Goal: Task Accomplishment & Management: Manage account settings

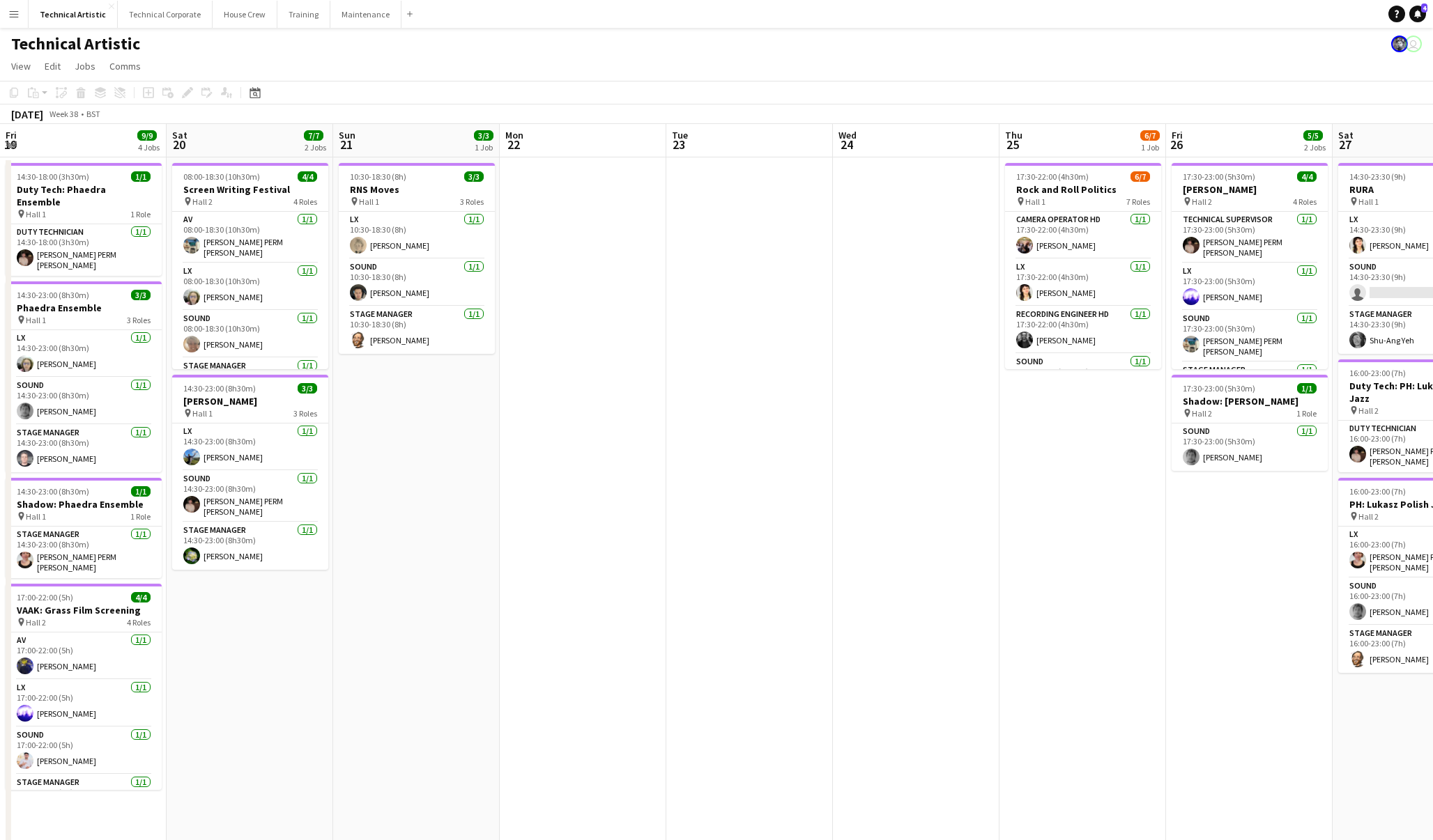
scroll to position [0, 463]
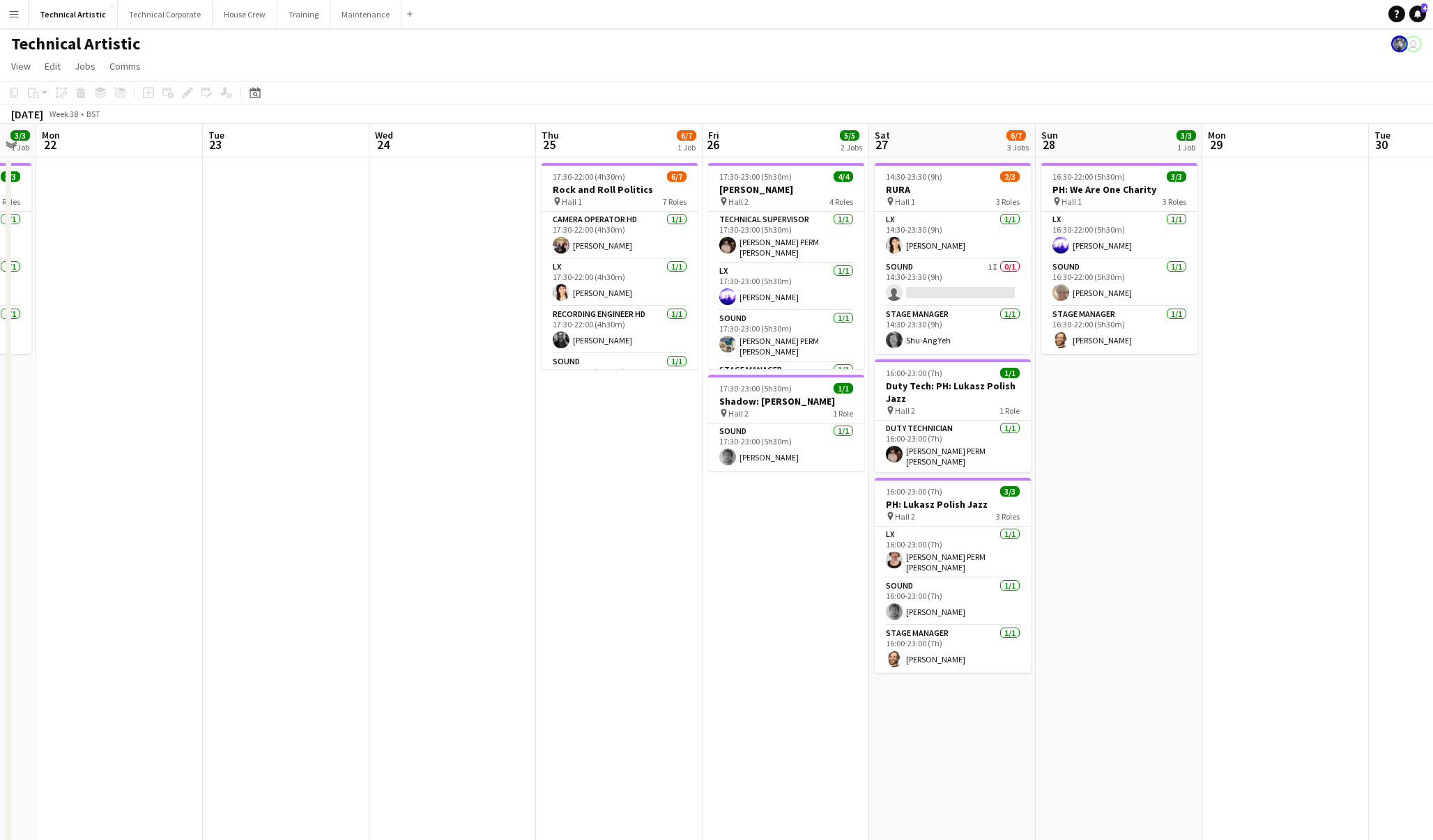
click at [281, 357] on app-date-cell at bounding box center [286, 579] width 167 height 844
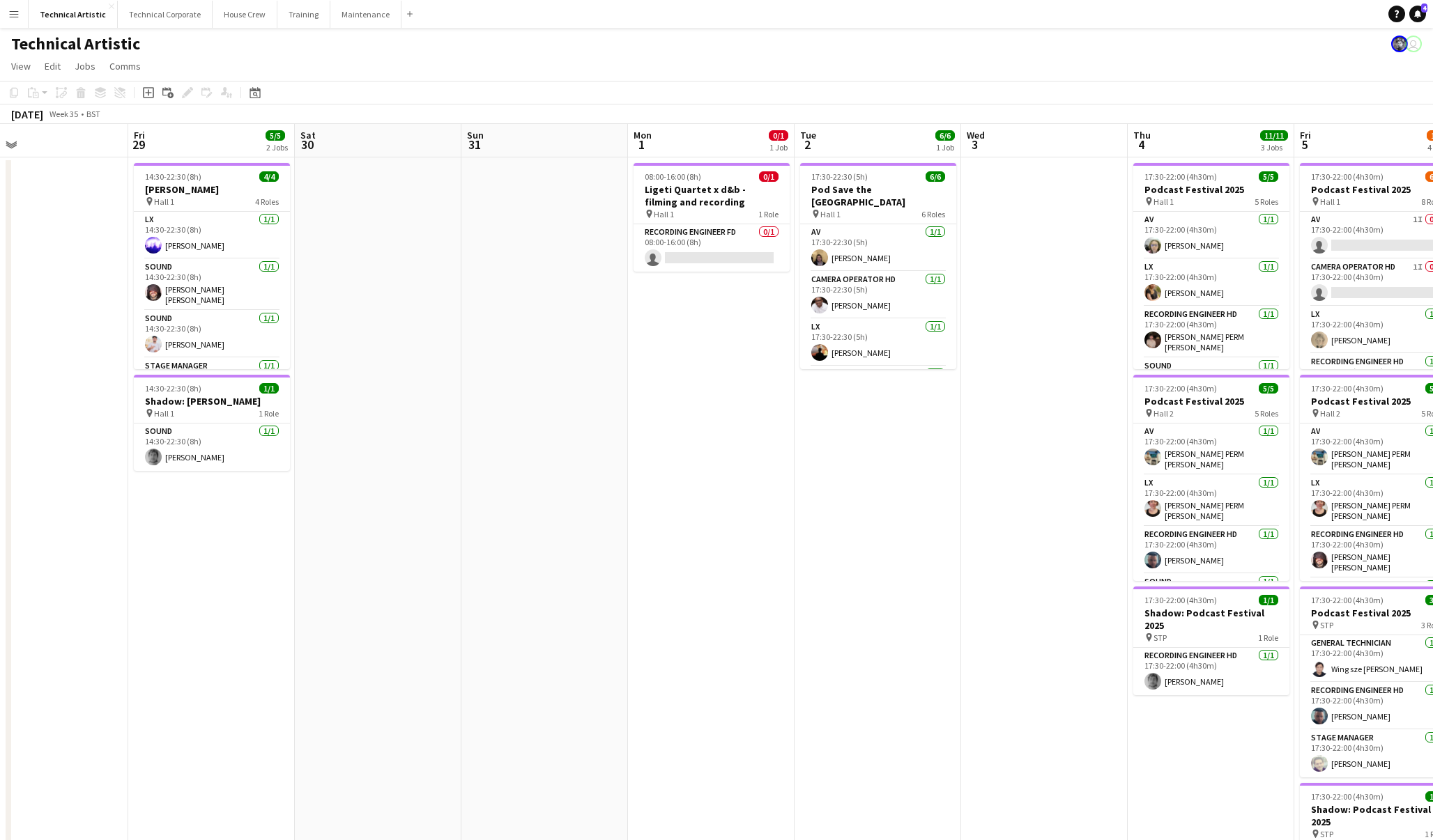
scroll to position [0, 539]
click at [719, 239] on app-card-role "Recording Engineer FD 0/1 08:00-16:00 (8h) single-neutral-actions" at bounding box center [710, 248] width 156 height 47
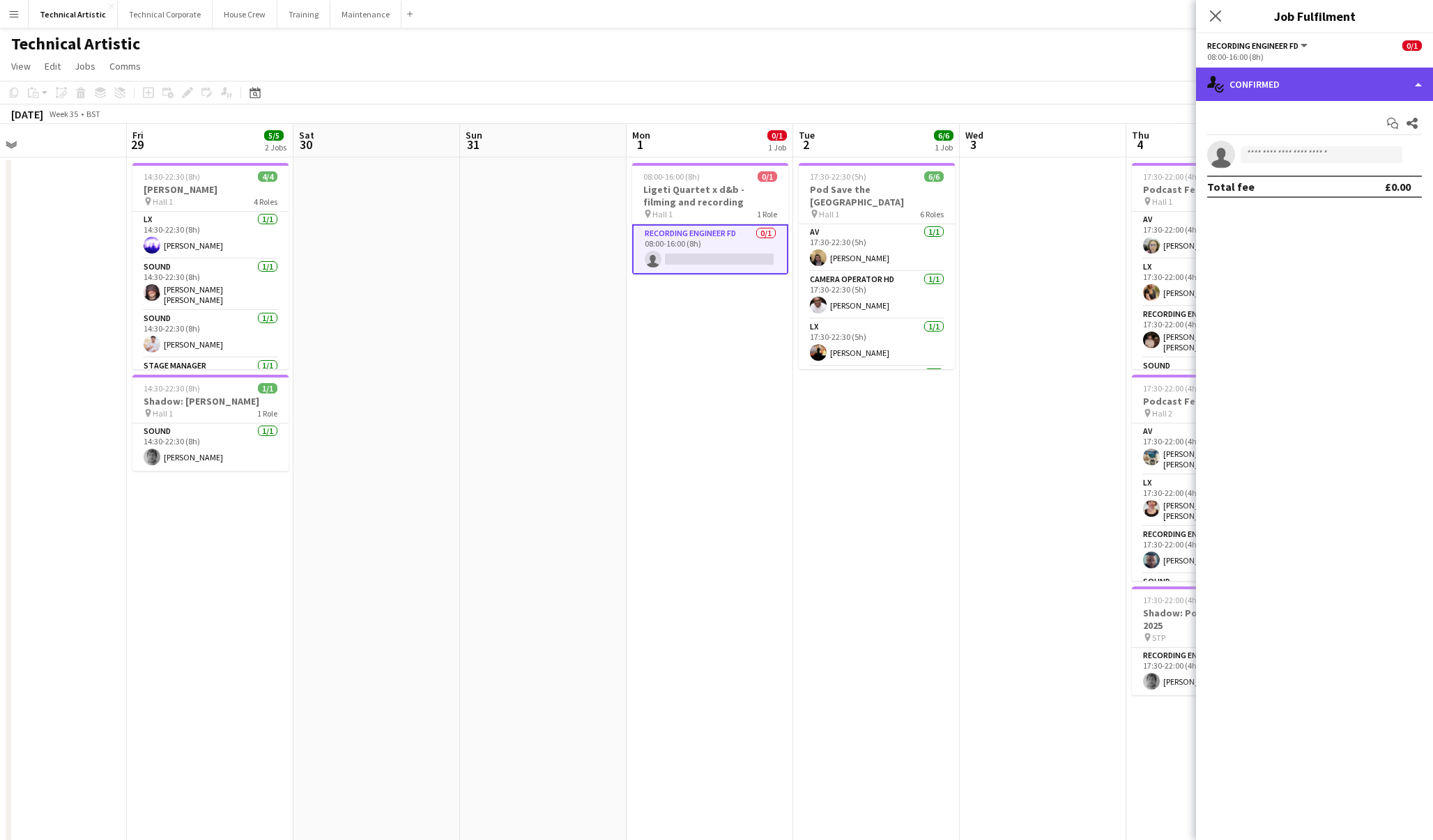
click at [1329, 93] on div "single-neutral-actions-check-2 Confirmed" at bounding box center [1314, 84] width 237 height 33
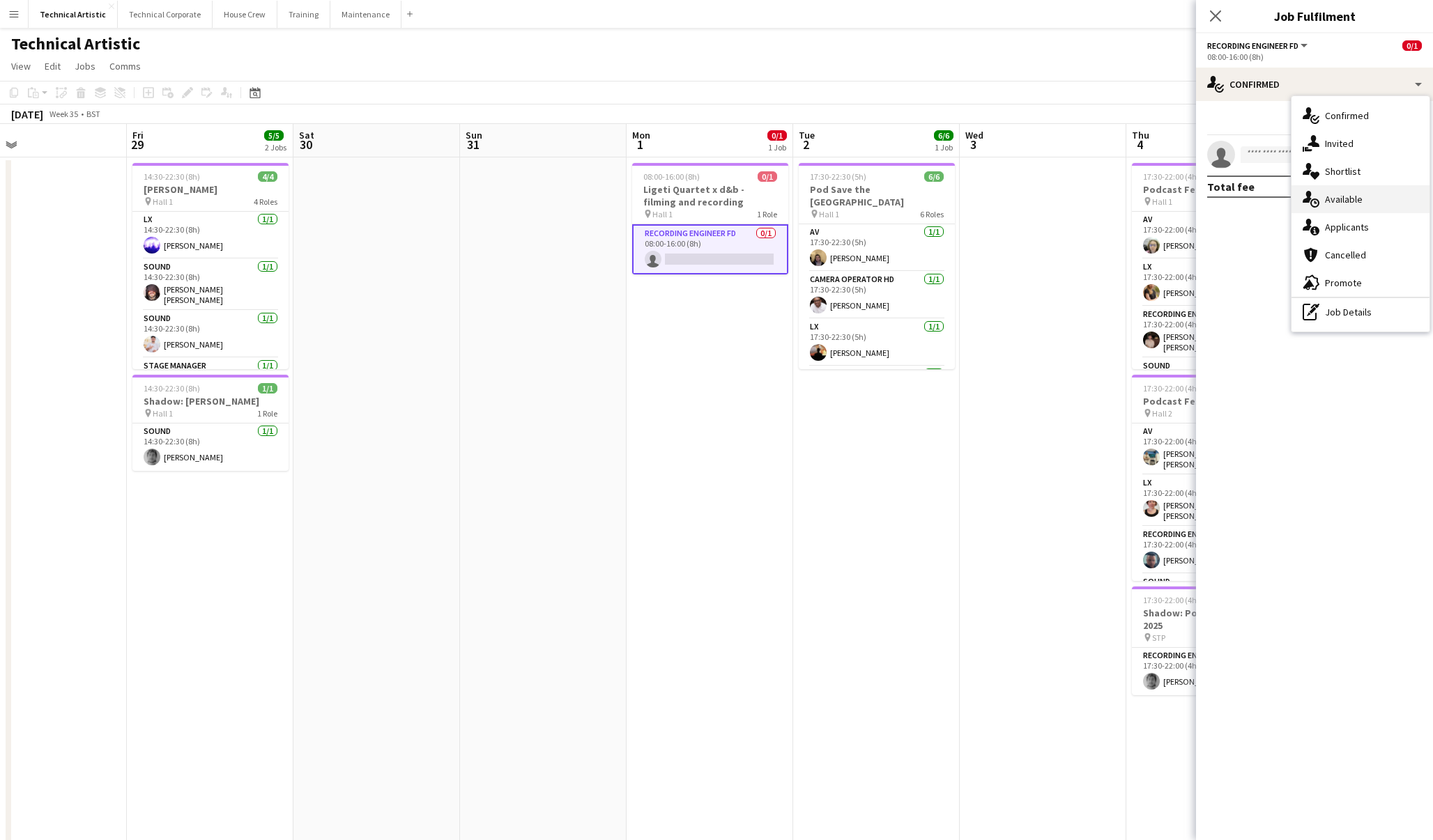
click at [1357, 203] on div "single-neutral-actions-upload Available" at bounding box center [1360, 199] width 138 height 28
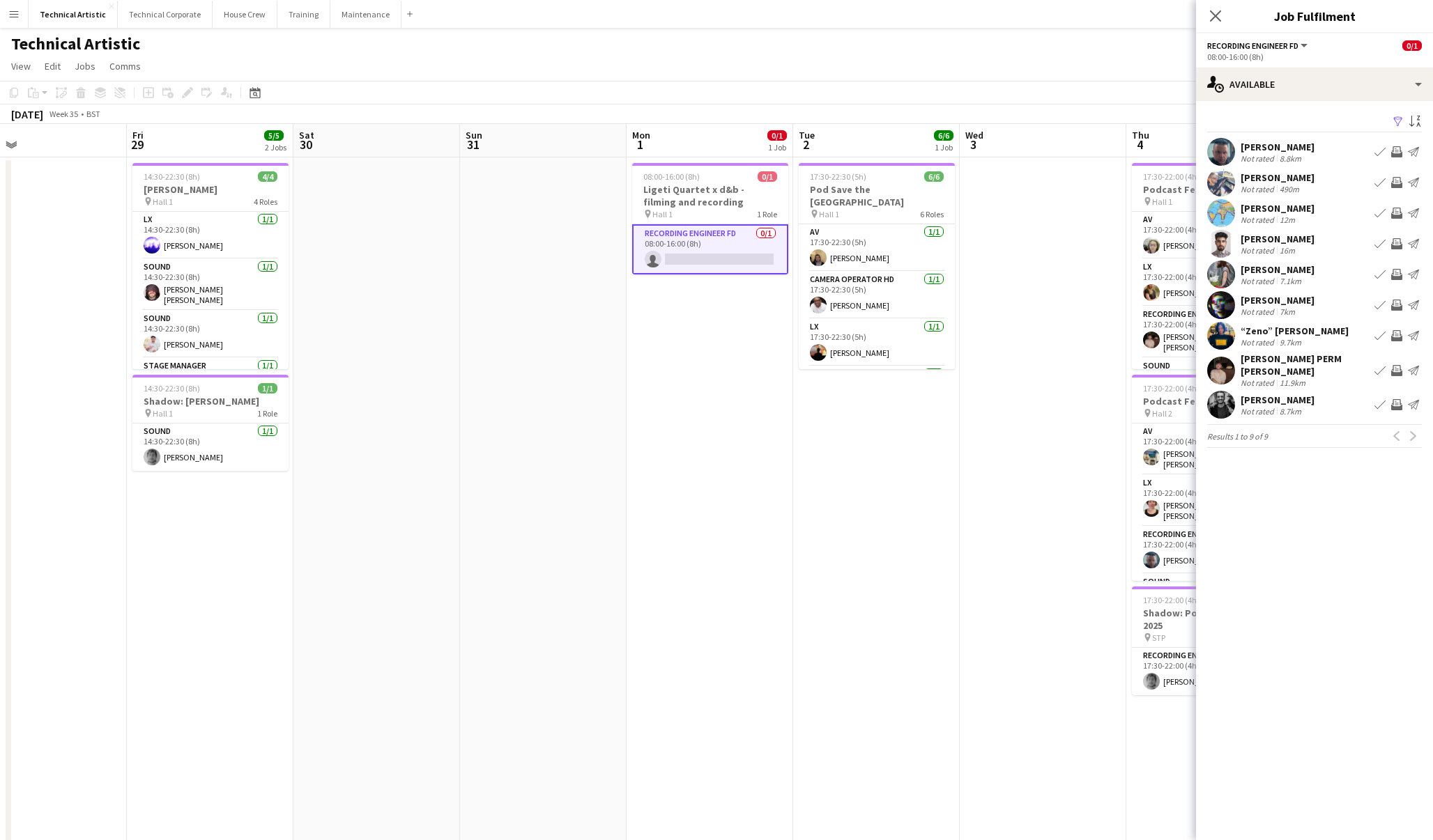
click at [1395, 152] on app-icon "Invite crew" at bounding box center [1397, 152] width 11 height 11
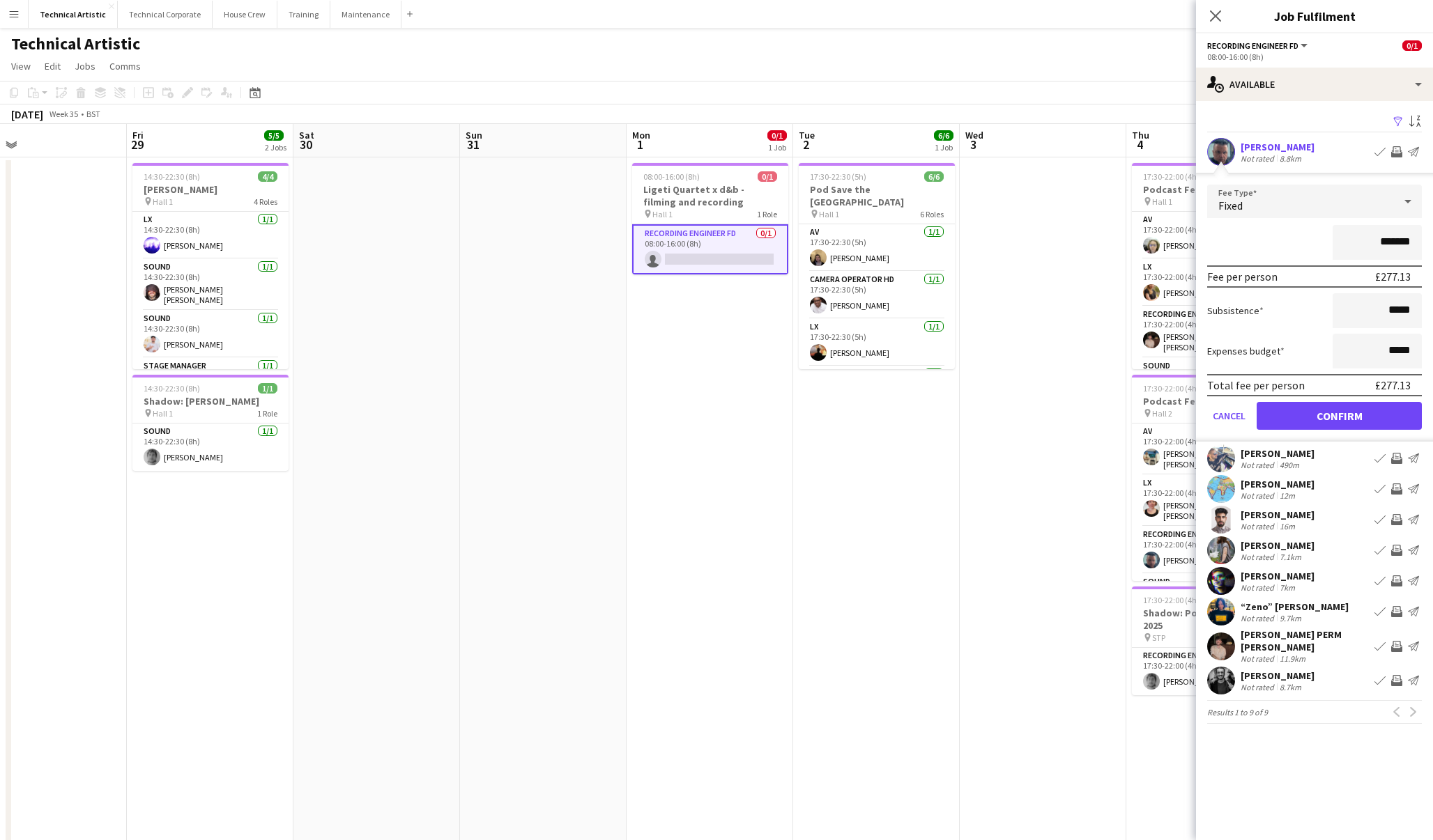
click at [1375, 425] on button "Confirm" at bounding box center [1339, 415] width 165 height 28
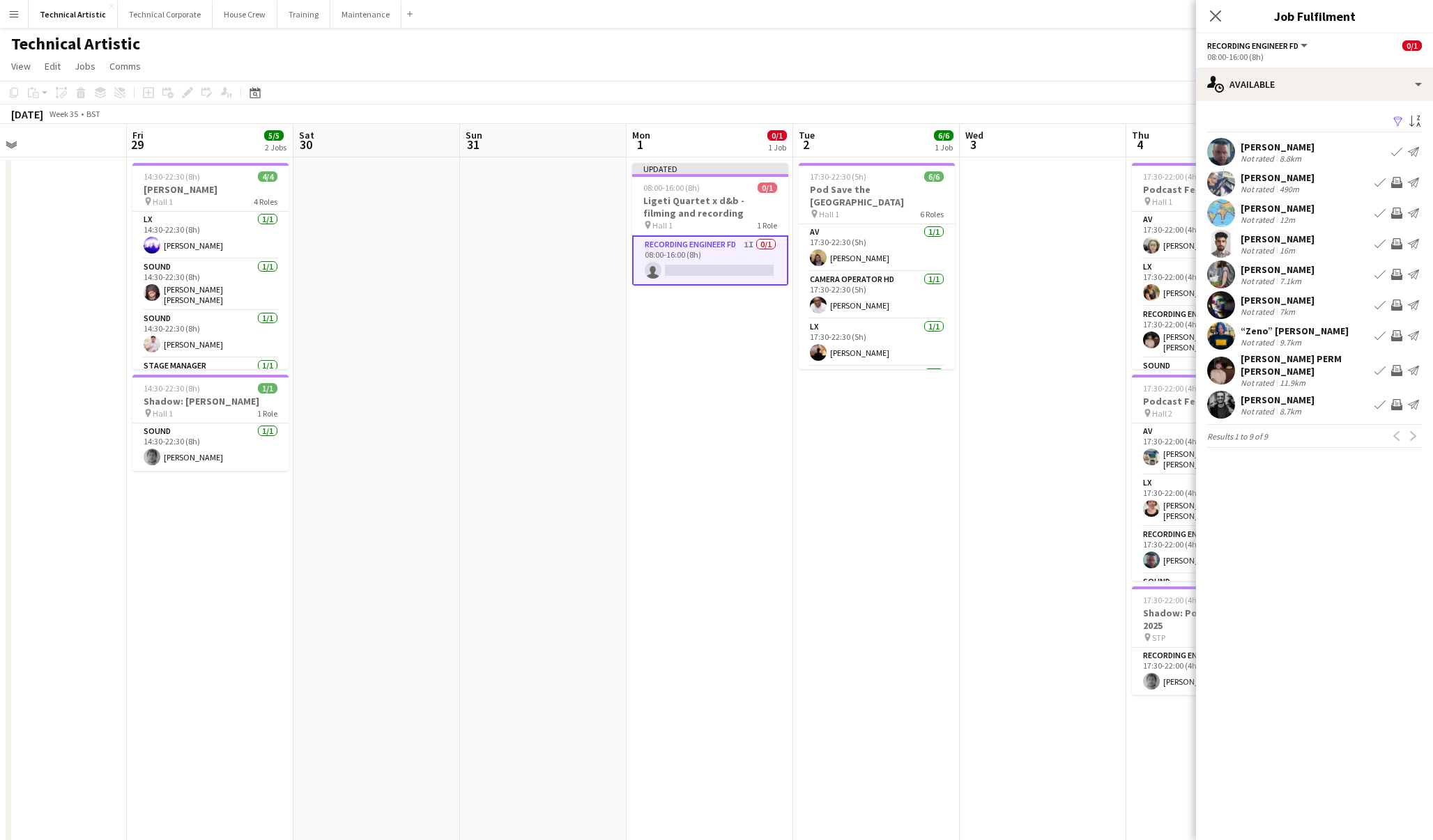
click at [743, 414] on app-date-cell "Updated 08:00-16:00 (8h) 0/1 Ligeti Quartet x d&b - filming and recording pin H…" at bounding box center [710, 579] width 167 height 844
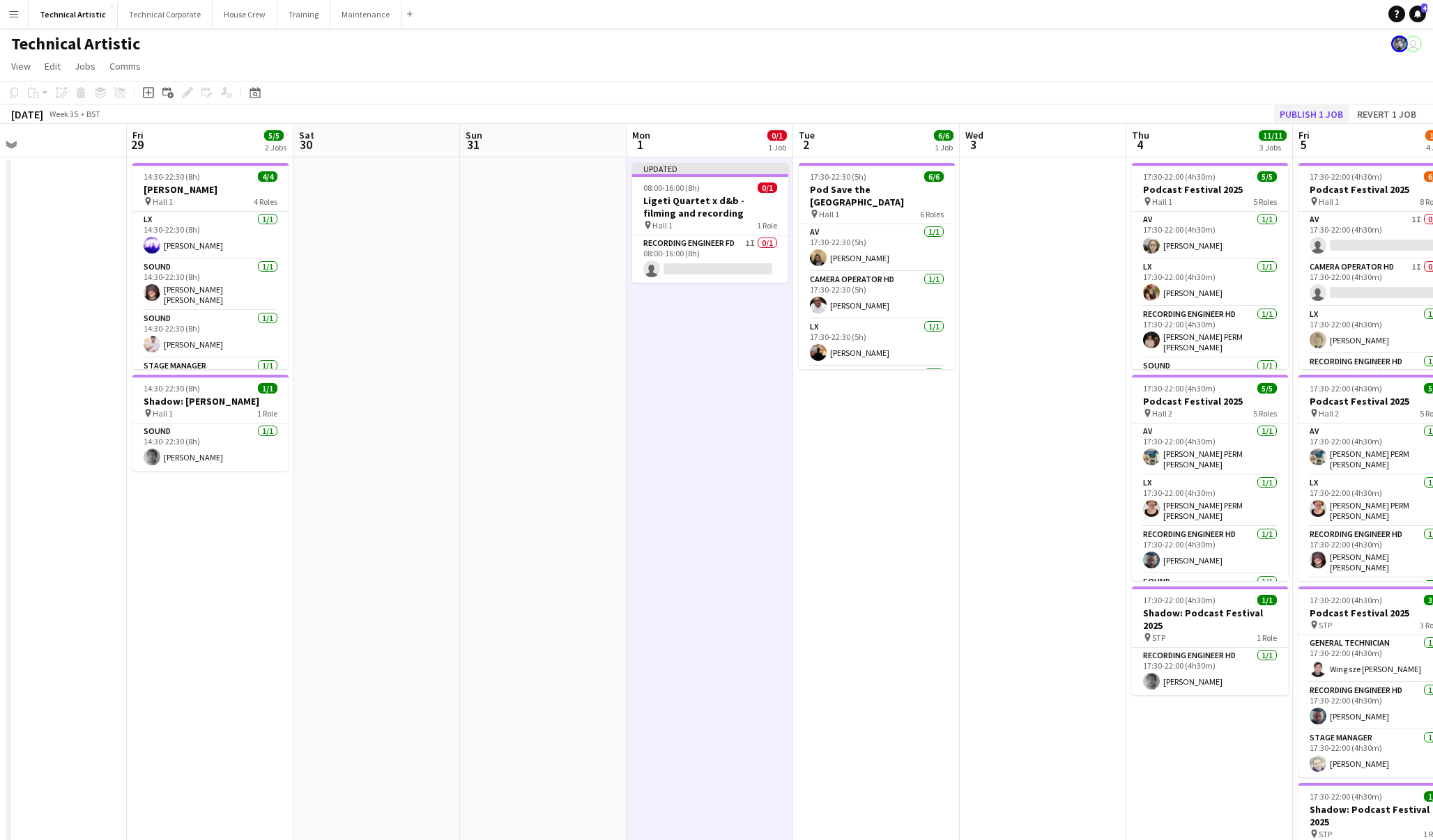
click at [1306, 118] on button "Publish 1 job" at bounding box center [1311, 114] width 75 height 18
click at [240, 10] on button "House Crew Close" at bounding box center [244, 14] width 65 height 27
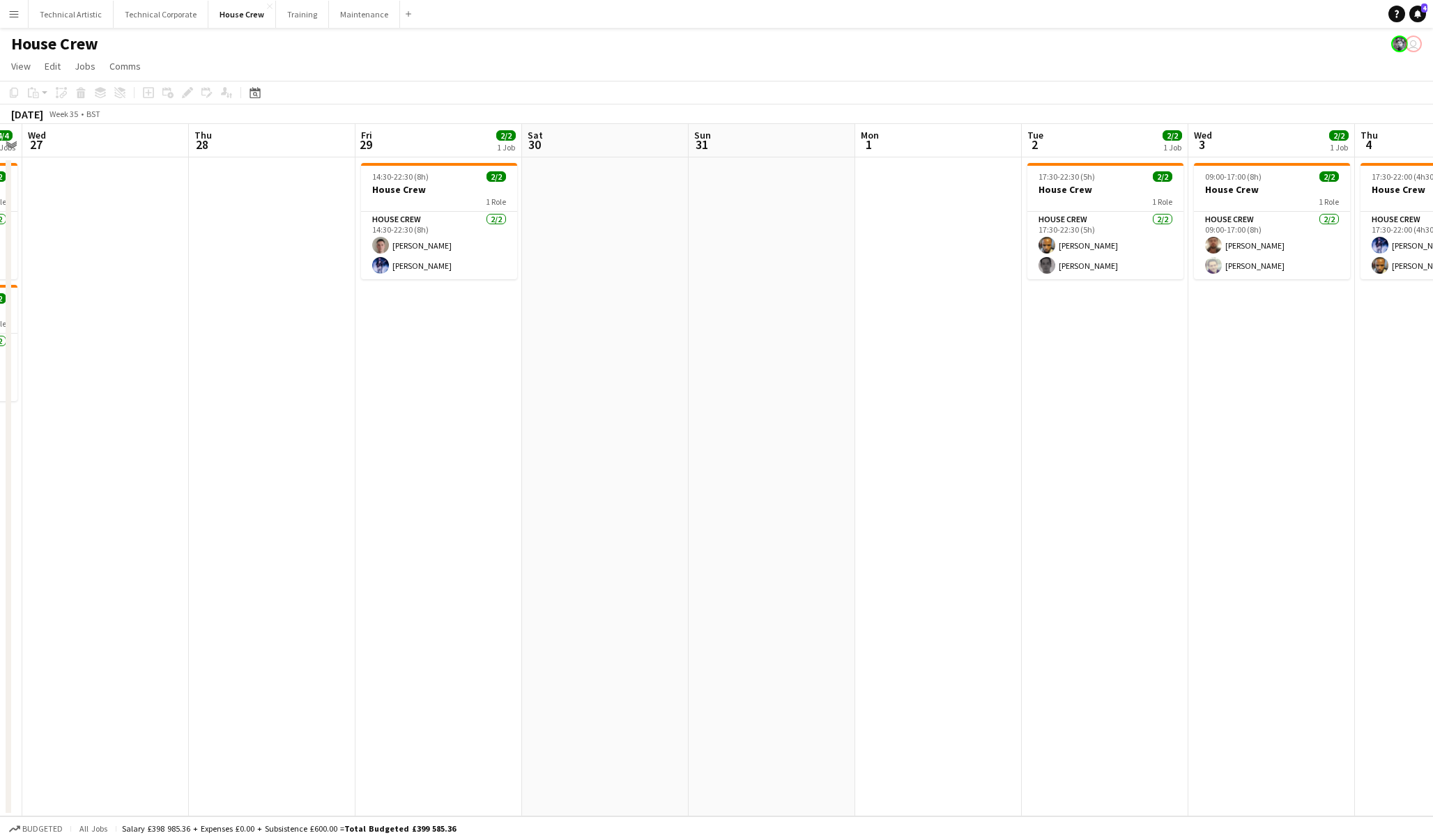
scroll to position [0, 378]
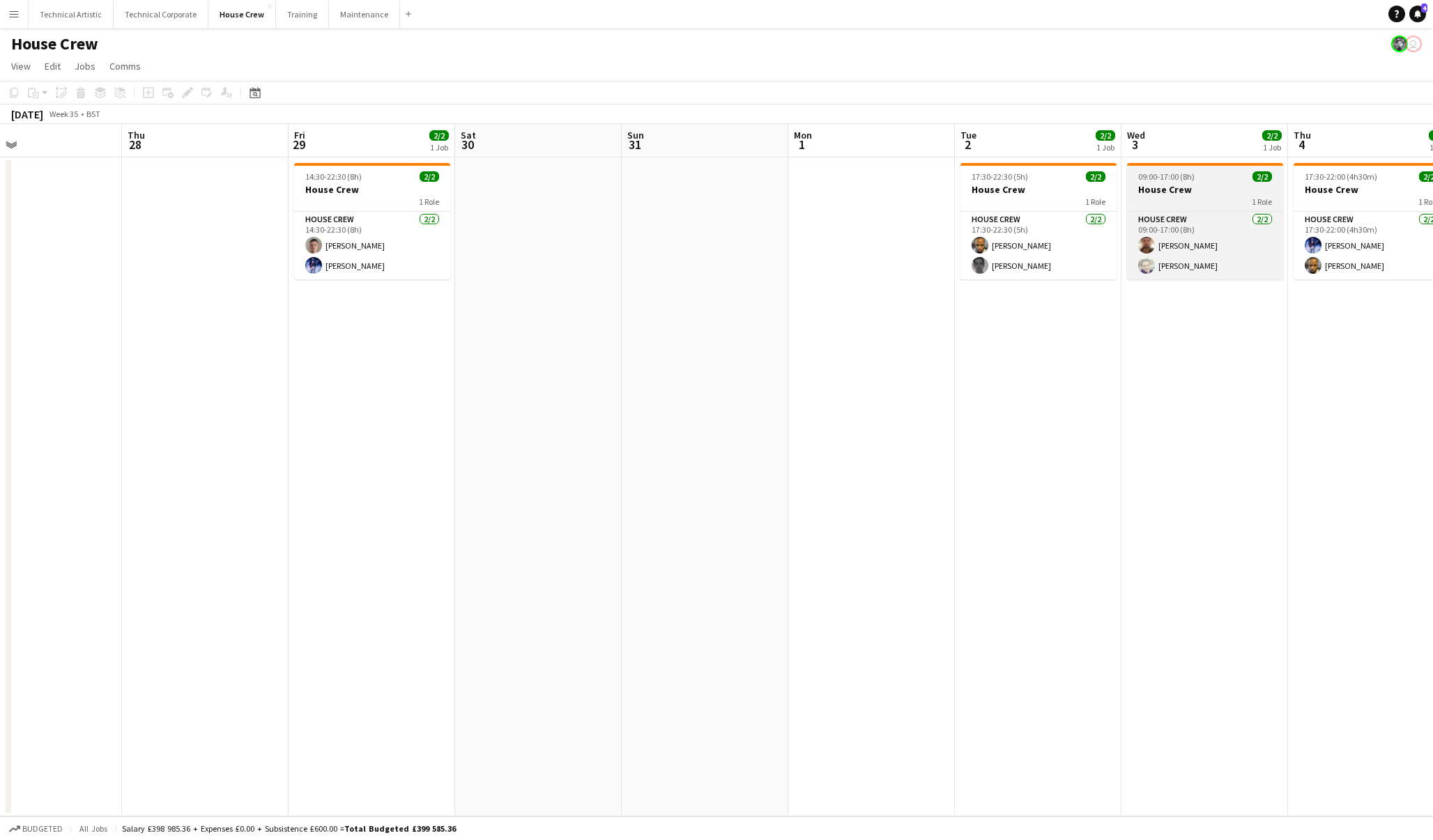
click at [1161, 191] on h3 "House Crew" at bounding box center [1204, 190] width 156 height 13
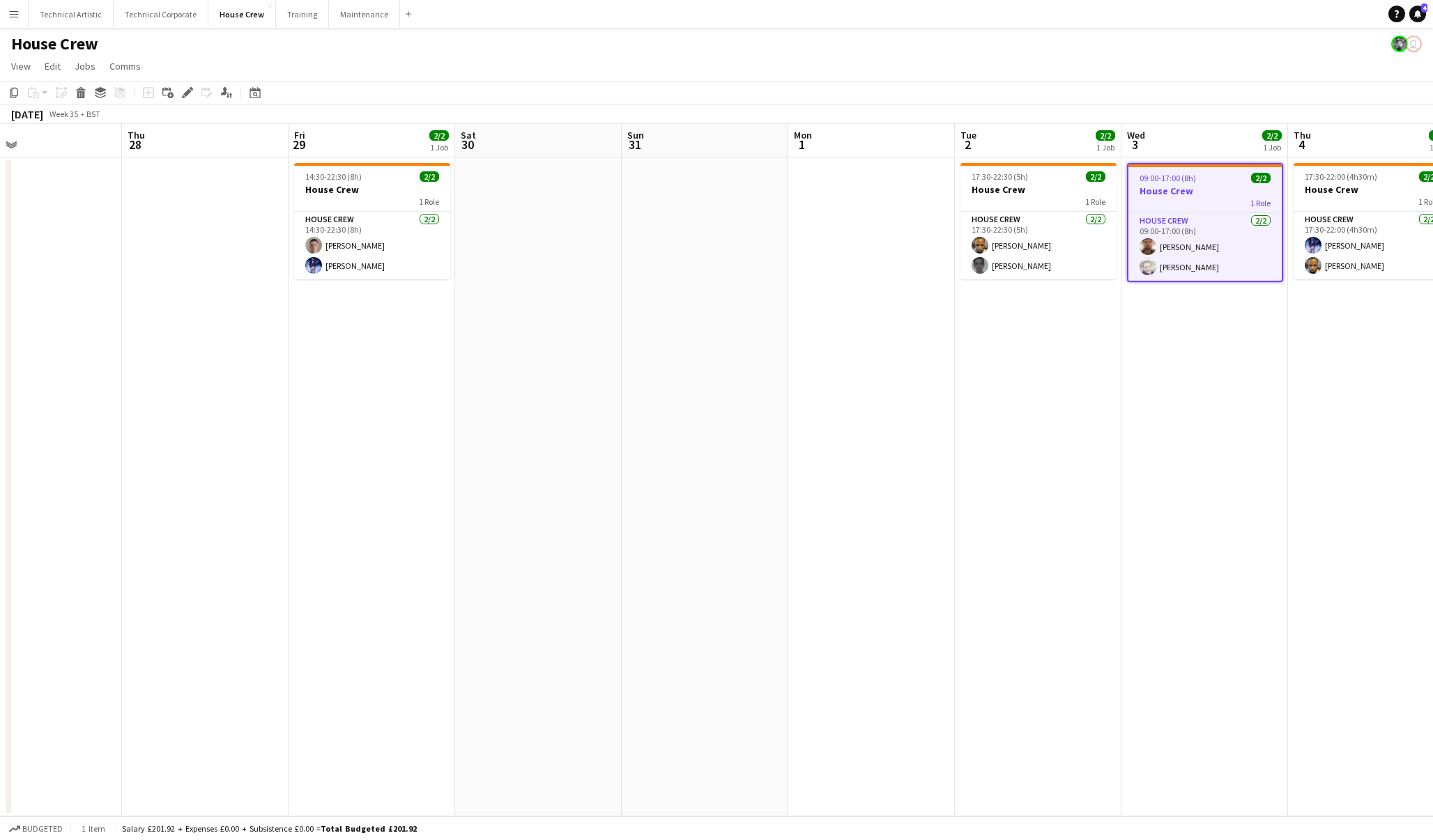
click at [848, 206] on app-date-cell at bounding box center [871, 487] width 167 height 659
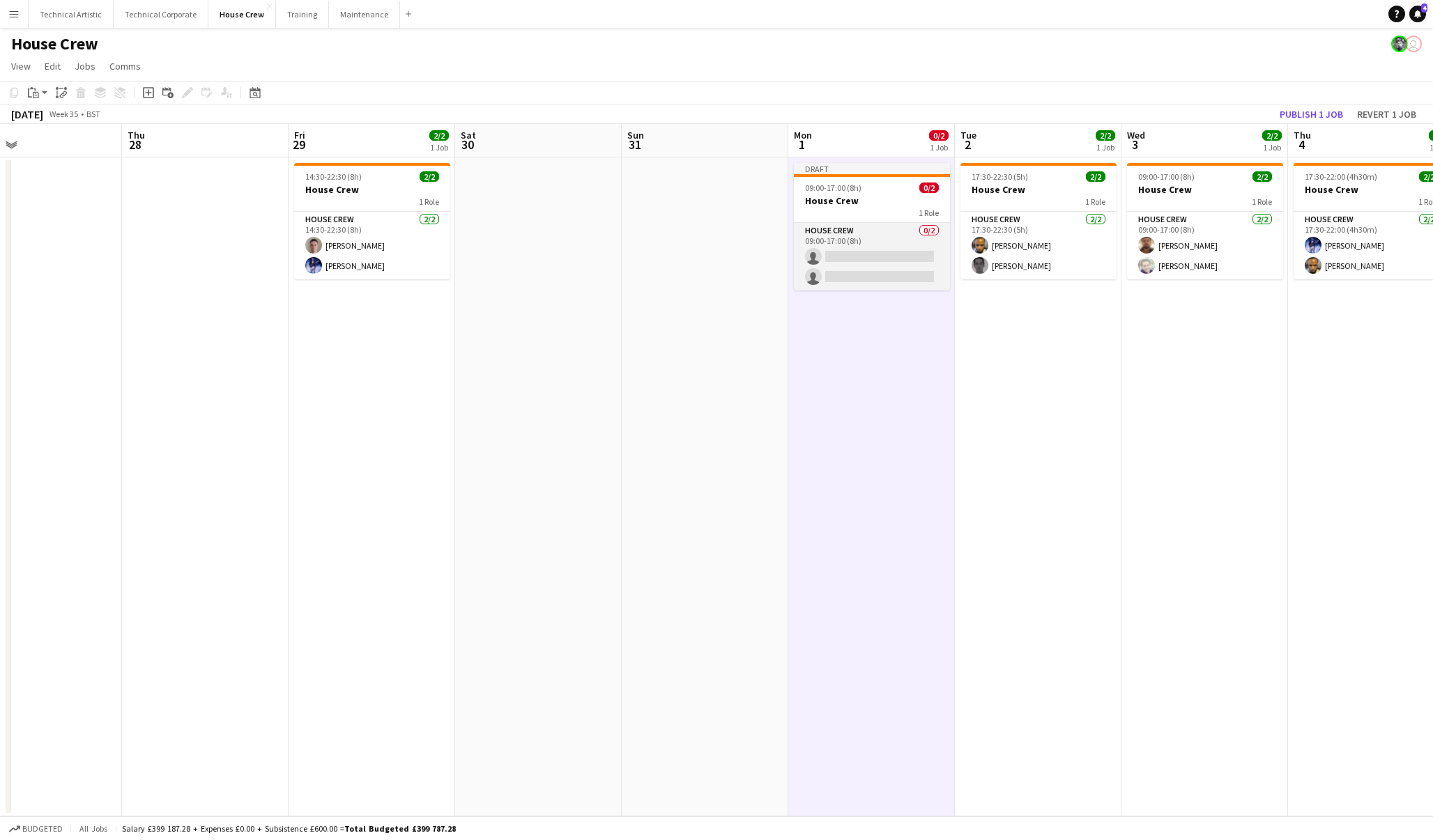
click at [869, 254] on app-card-role "House Crew 0/2 09:00-17:00 (8h) single-neutral-actions single-neutral-actions" at bounding box center [871, 256] width 156 height 68
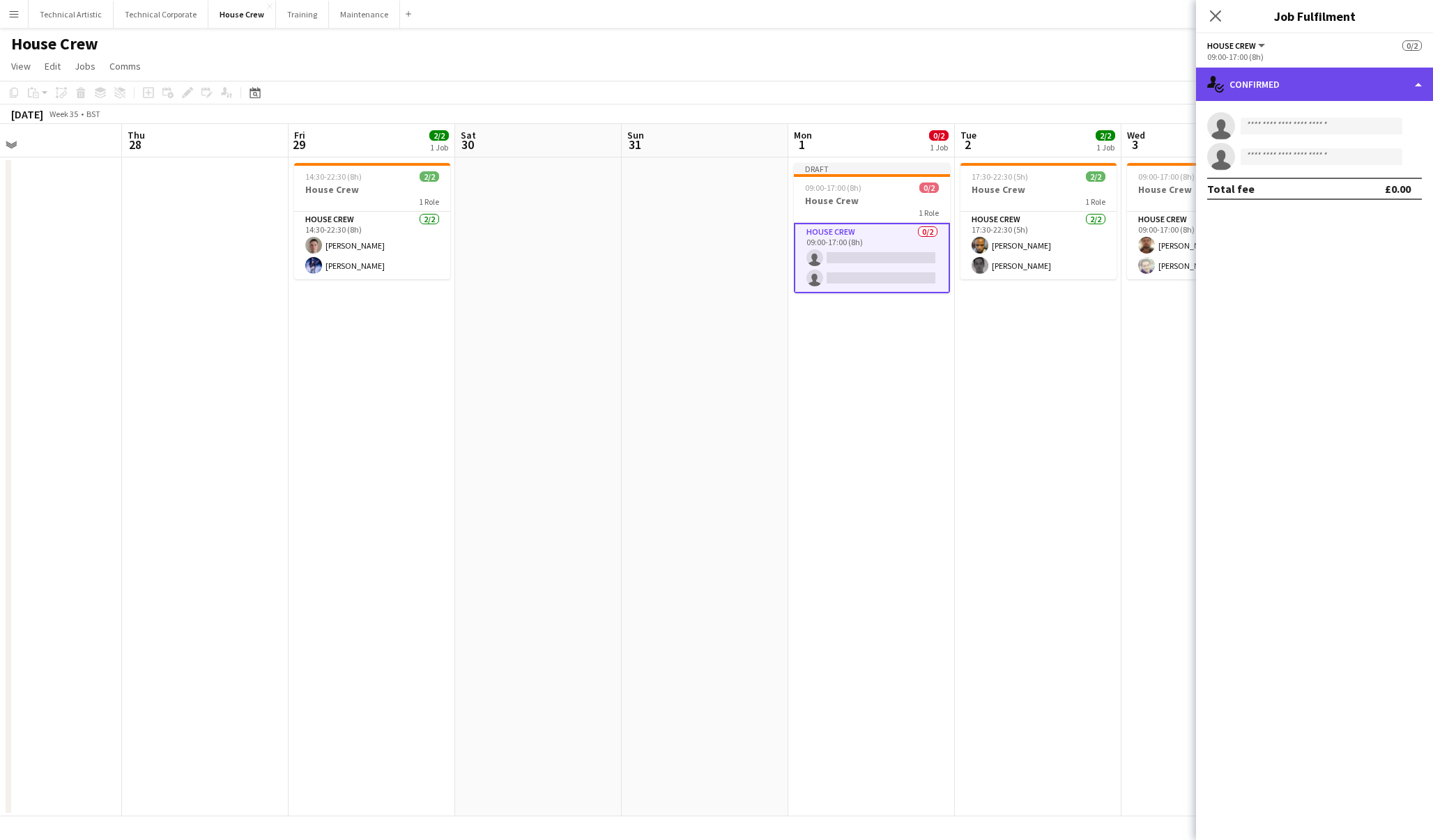
click at [1341, 81] on div "single-neutral-actions-check-2 Confirmed" at bounding box center [1314, 84] width 237 height 33
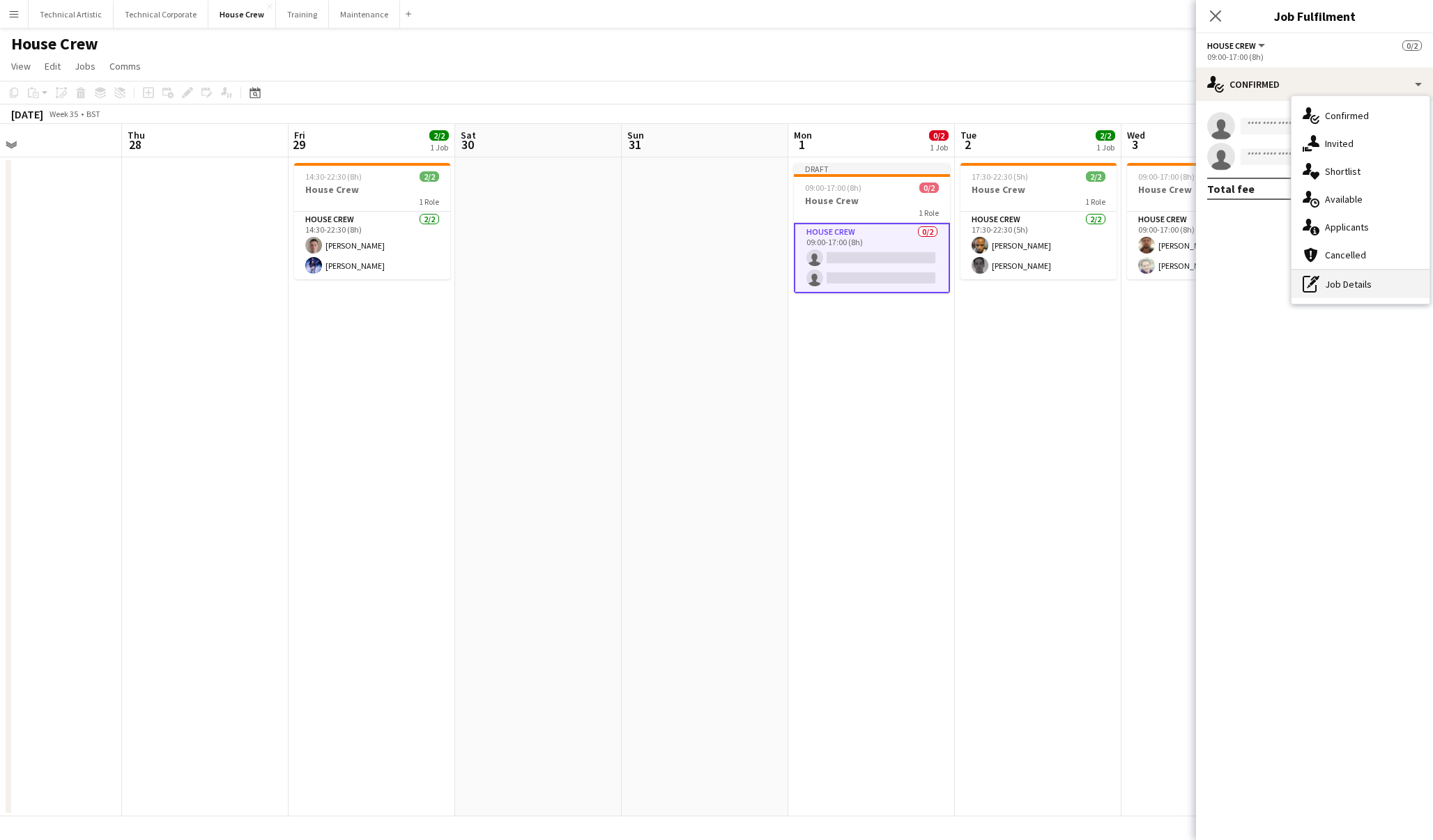
click at [1362, 282] on div "pen-write Job Details" at bounding box center [1360, 284] width 138 height 28
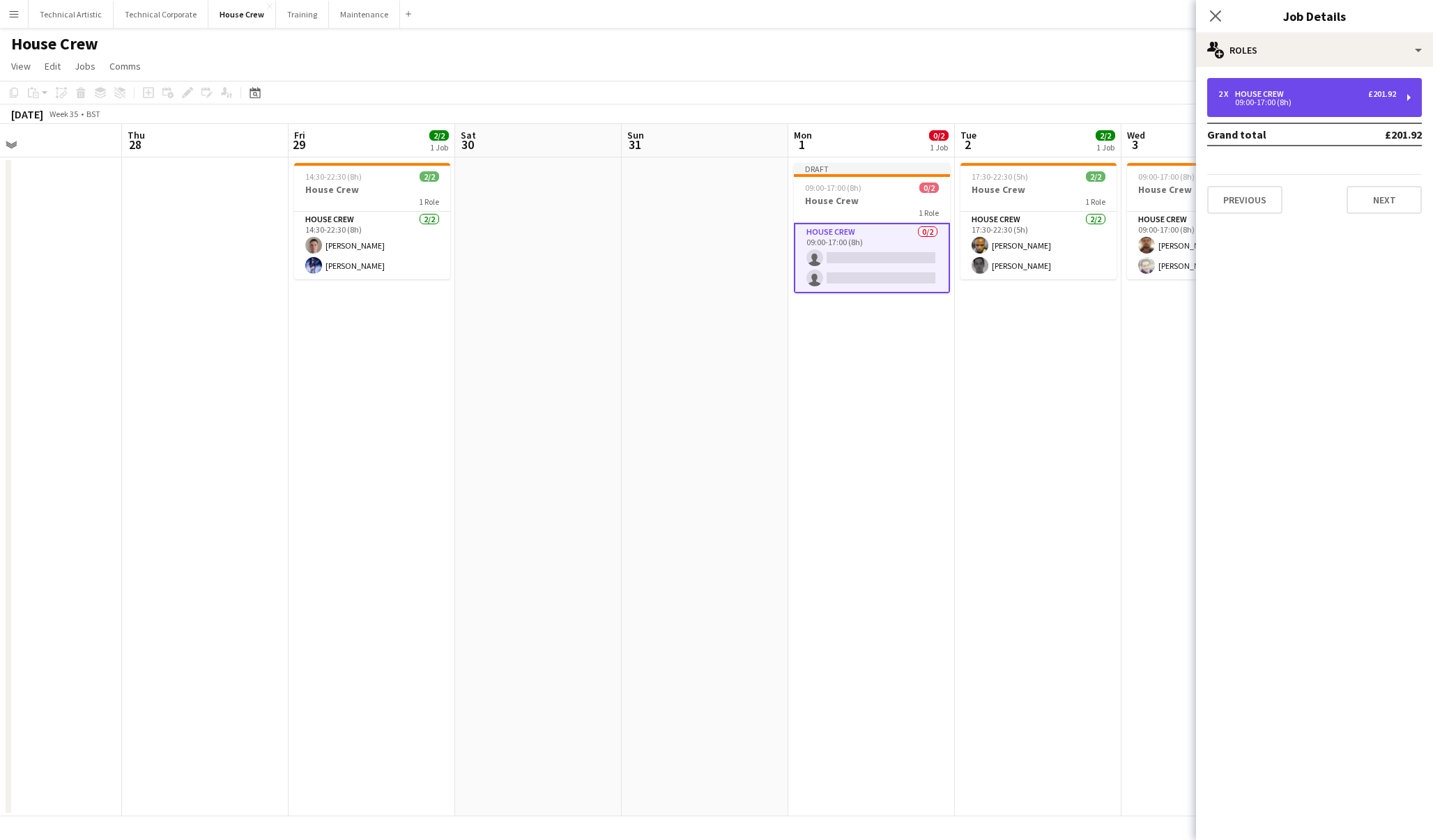
click at [1319, 105] on div "09:00-17:00 (8h)" at bounding box center [1306, 103] width 177 height 7
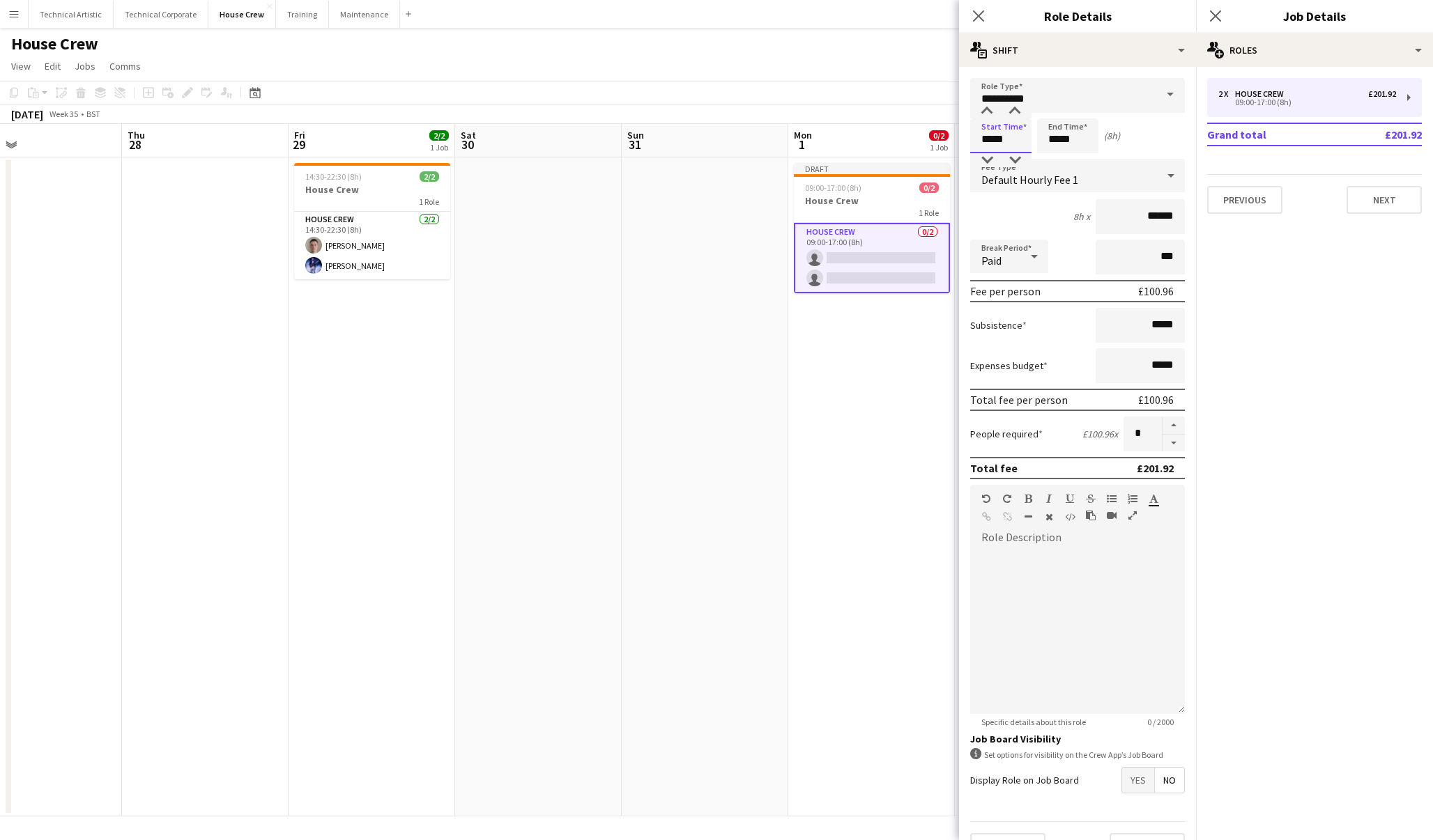
drag, startPoint x: 999, startPoint y: 144, endPoint x: 938, endPoint y: 143, distance: 61.0
click at [938, 143] on body "Menu Boards Boards Boards All jobs Status Workforce Workforce My Workforce Recr…" at bounding box center [716, 420] width 1433 height 840
type input "*****"
drag, startPoint x: 1075, startPoint y: 142, endPoint x: 1038, endPoint y: 142, distance: 37.0
click at [1038, 142] on input "*****" at bounding box center [1067, 135] width 61 height 35
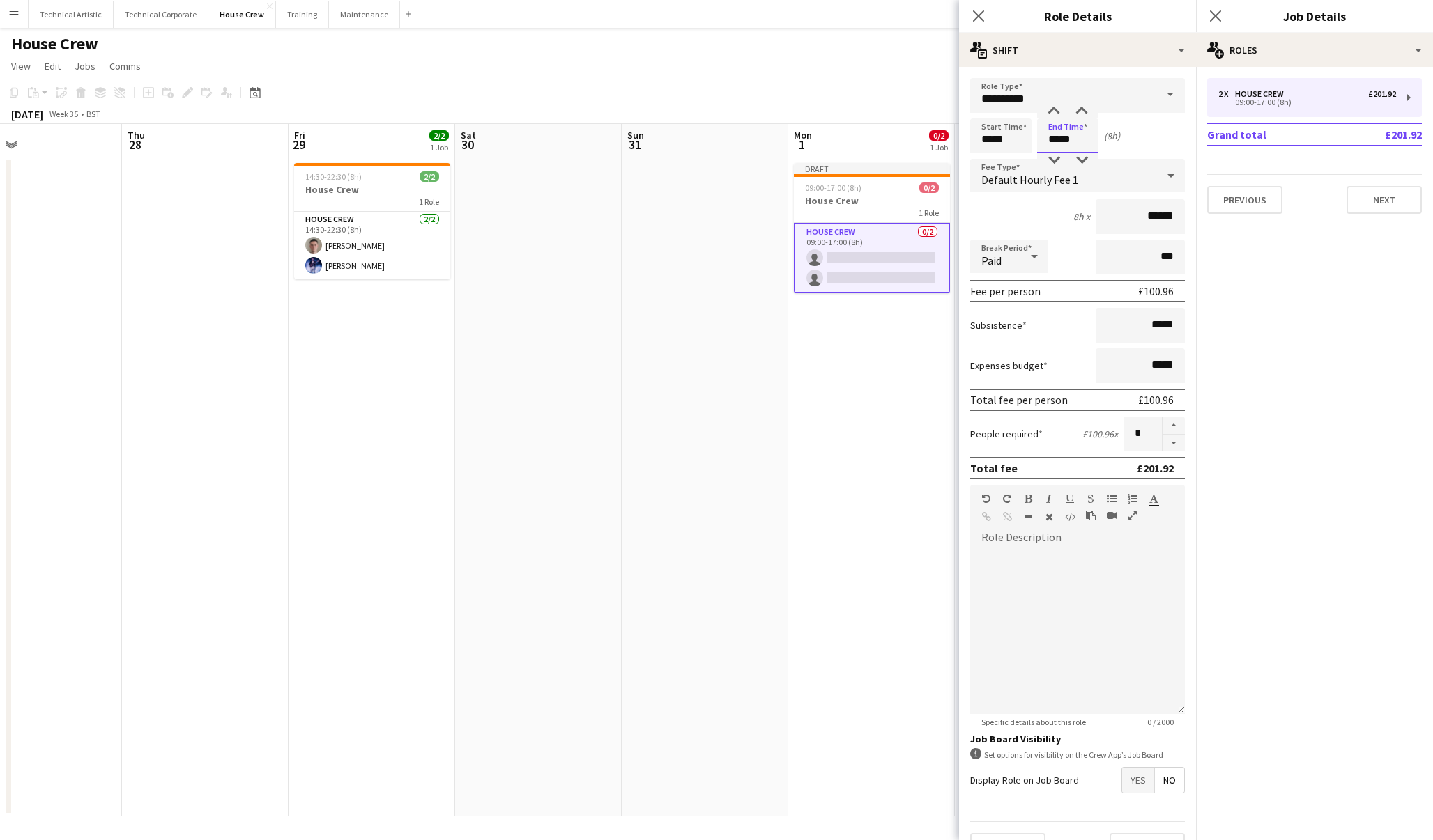
type input "*****"
click at [868, 353] on app-date-cell "Draft 09:00-17:00 (8h) 0/2 House Crew 1 Role House Crew 0/2 09:00-17:00 (8h) si…" at bounding box center [871, 487] width 167 height 659
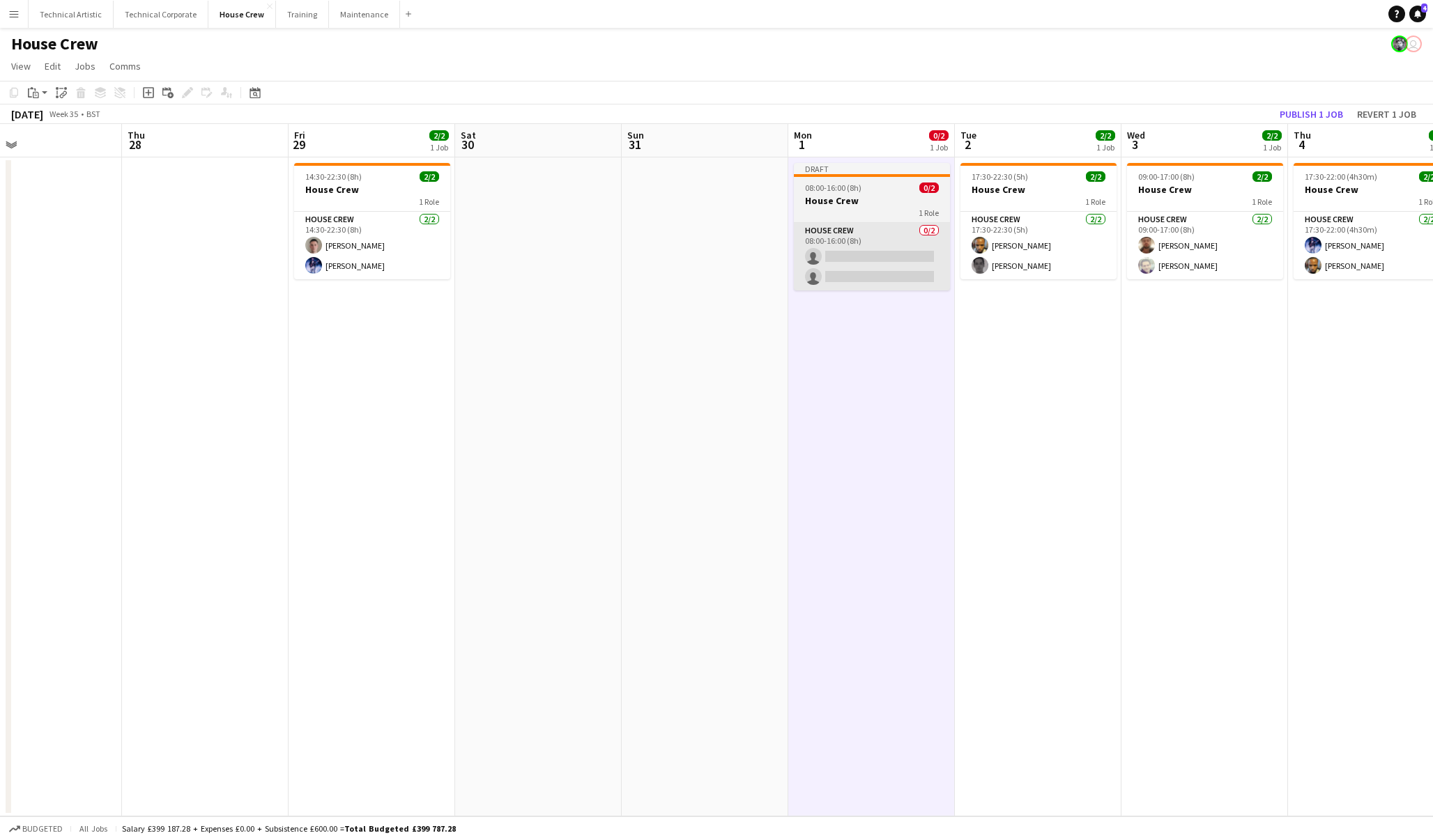
click at [864, 282] on app-card-role "House Crew 0/2 08:00-16:00 (8h) single-neutral-actions single-neutral-actions" at bounding box center [871, 256] width 156 height 68
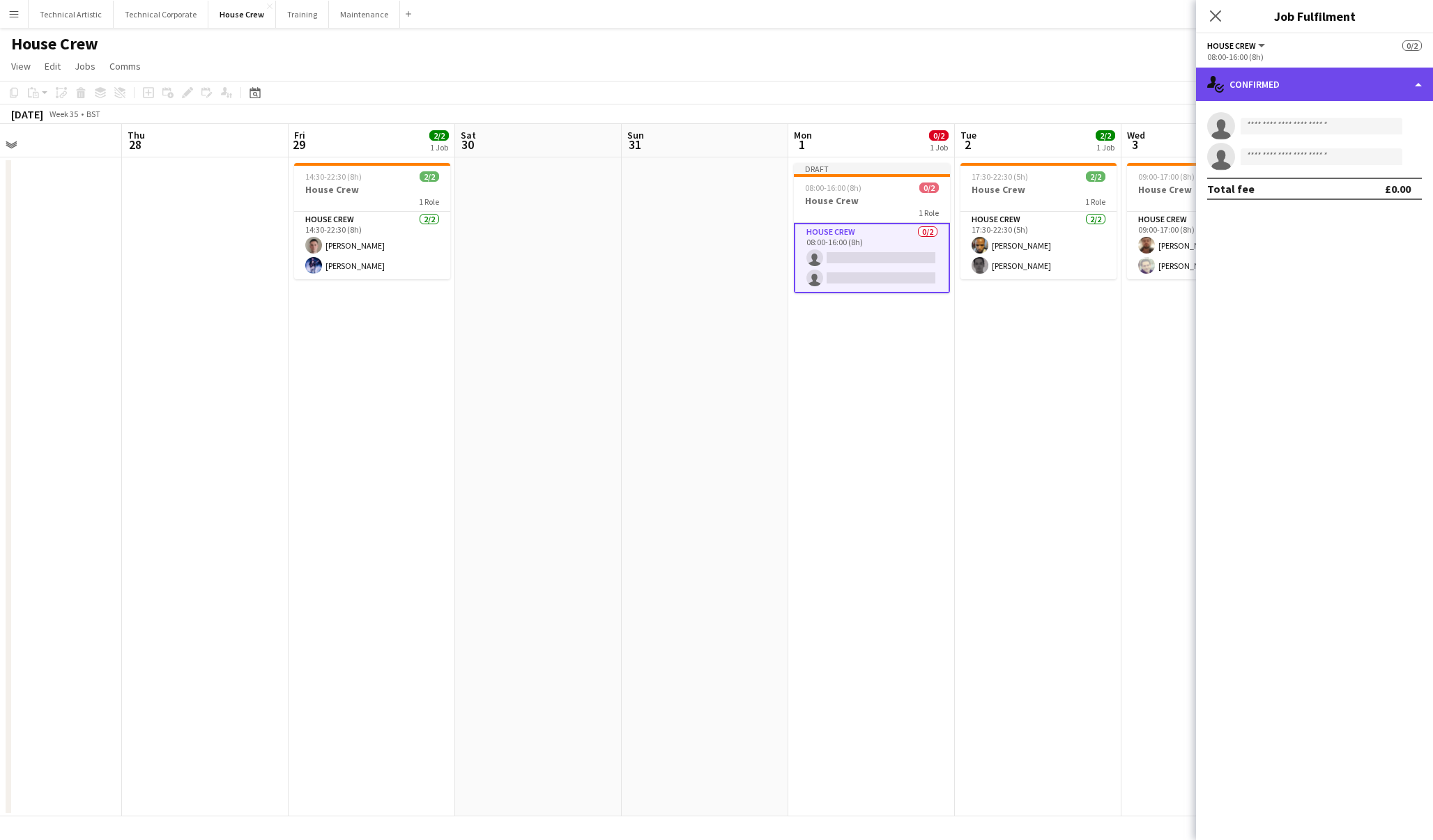
click at [1293, 81] on div "single-neutral-actions-check-2 Confirmed" at bounding box center [1314, 84] width 237 height 33
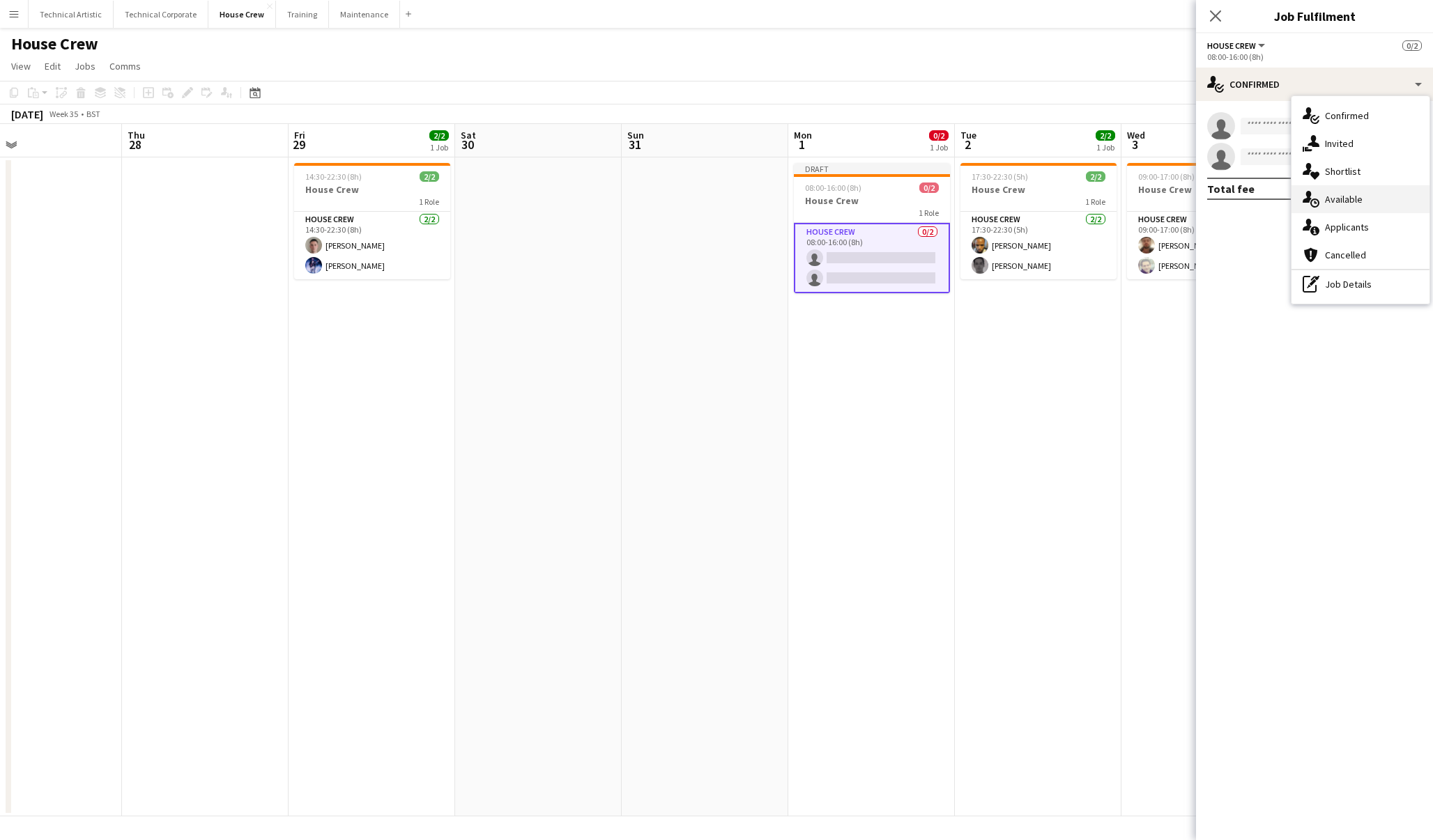
click at [1362, 202] on div "single-neutral-actions-upload Available" at bounding box center [1360, 199] width 138 height 28
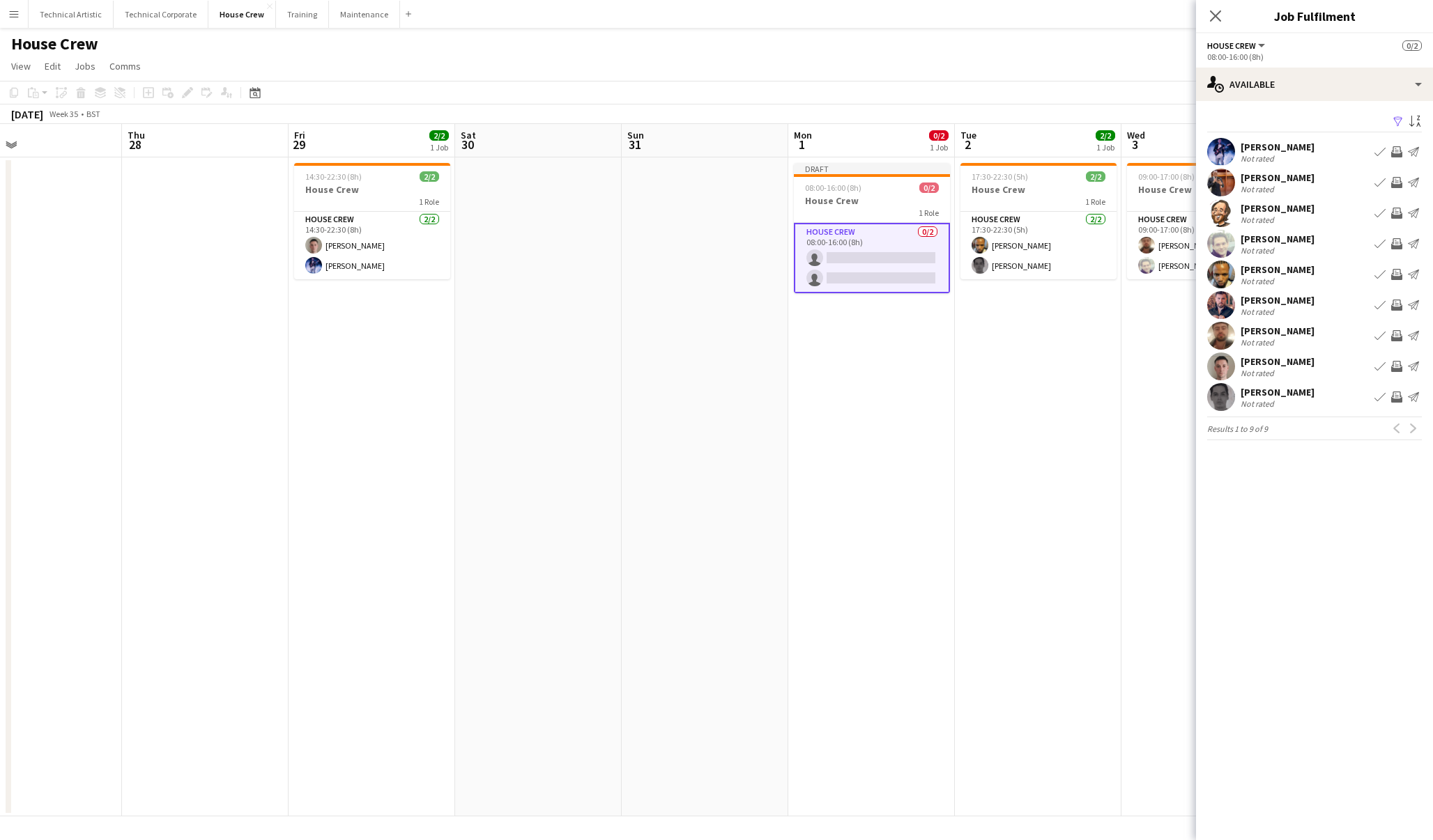
click at [1400, 154] on app-icon "Invite crew" at bounding box center [1397, 152] width 11 height 11
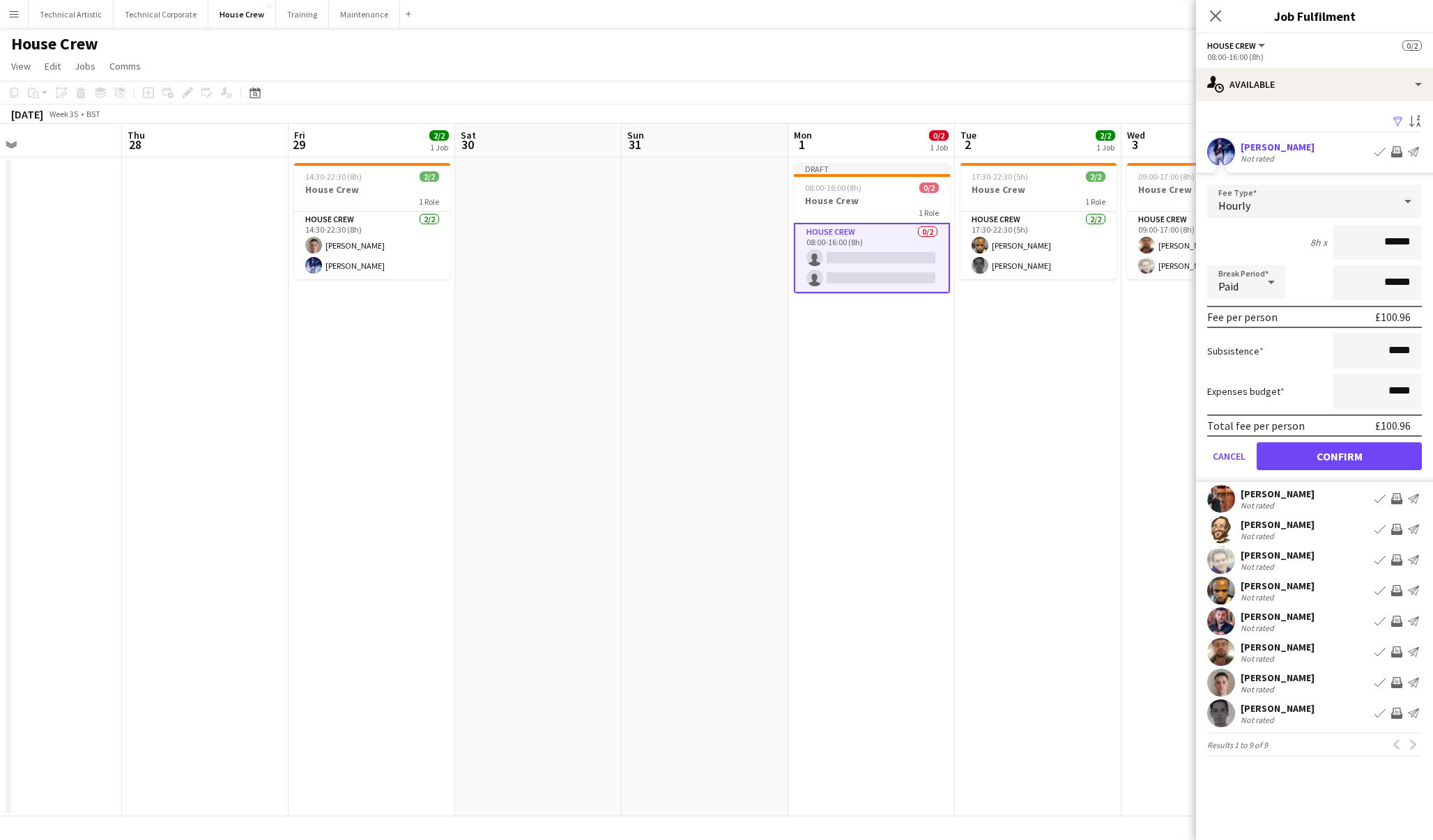
click at [1391, 460] on button "Confirm" at bounding box center [1339, 456] width 165 height 28
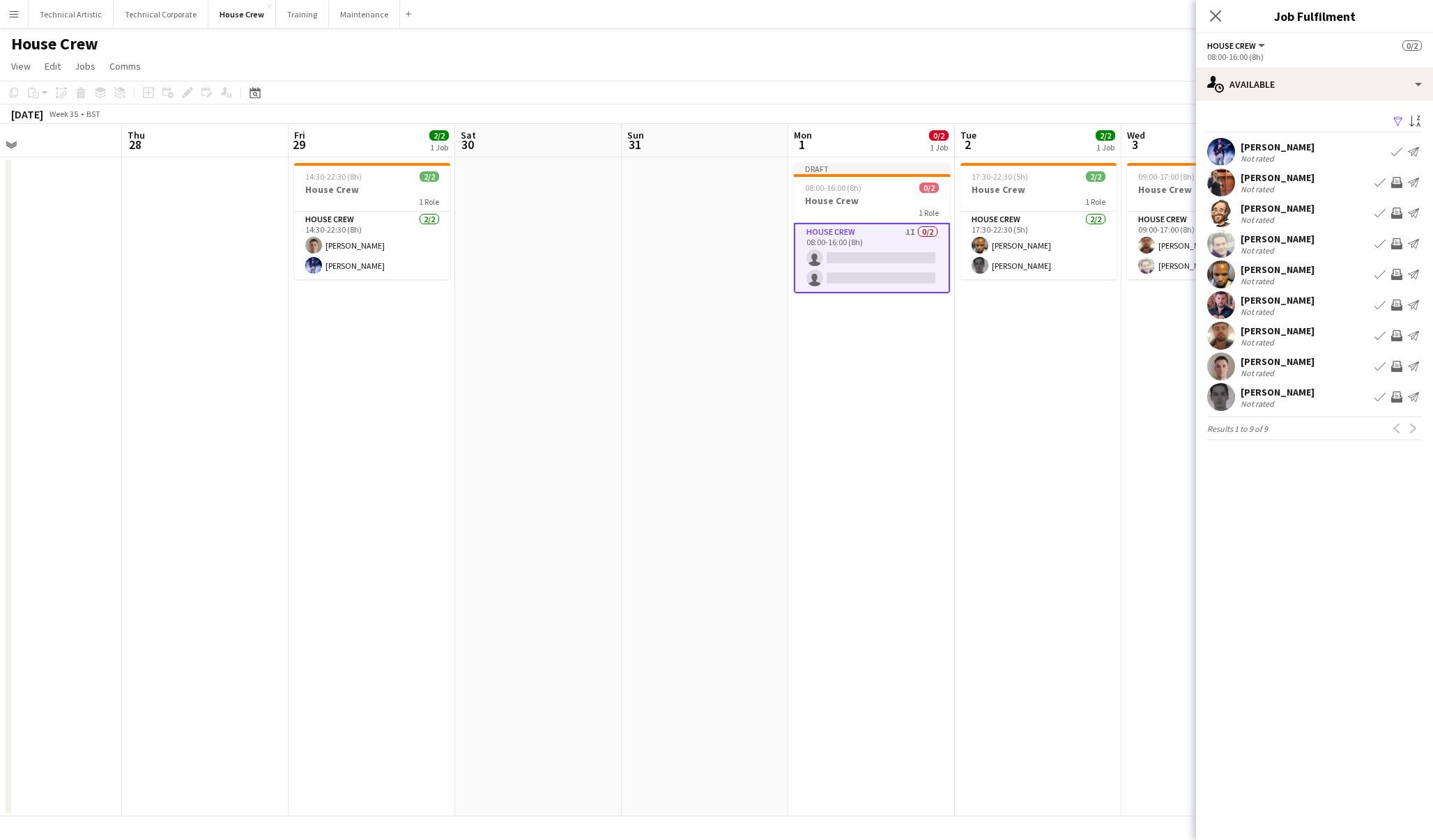
click at [1395, 180] on app-icon "Invite crew" at bounding box center [1397, 182] width 11 height 11
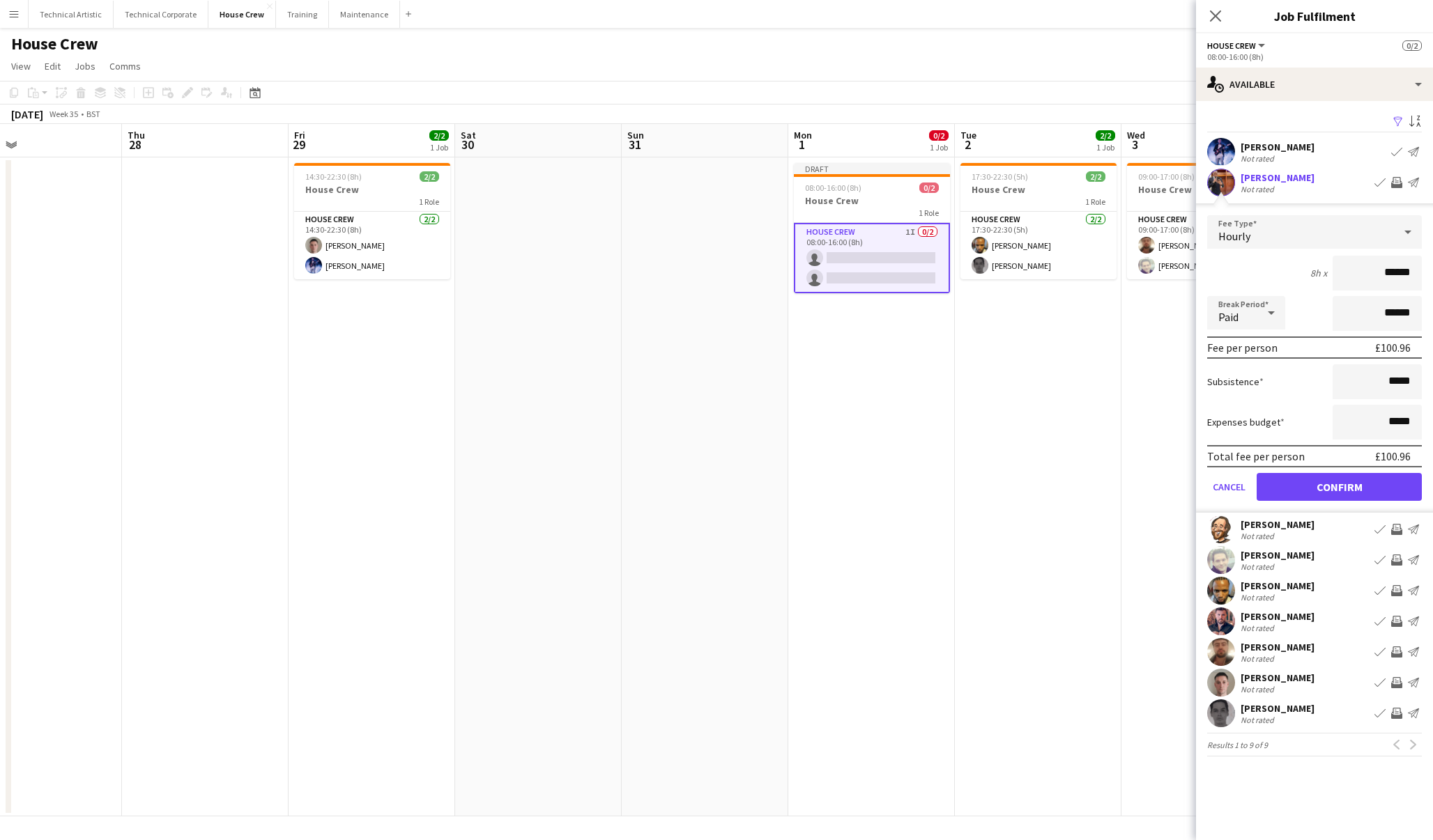
click at [1391, 490] on button "Confirm" at bounding box center [1339, 487] width 165 height 28
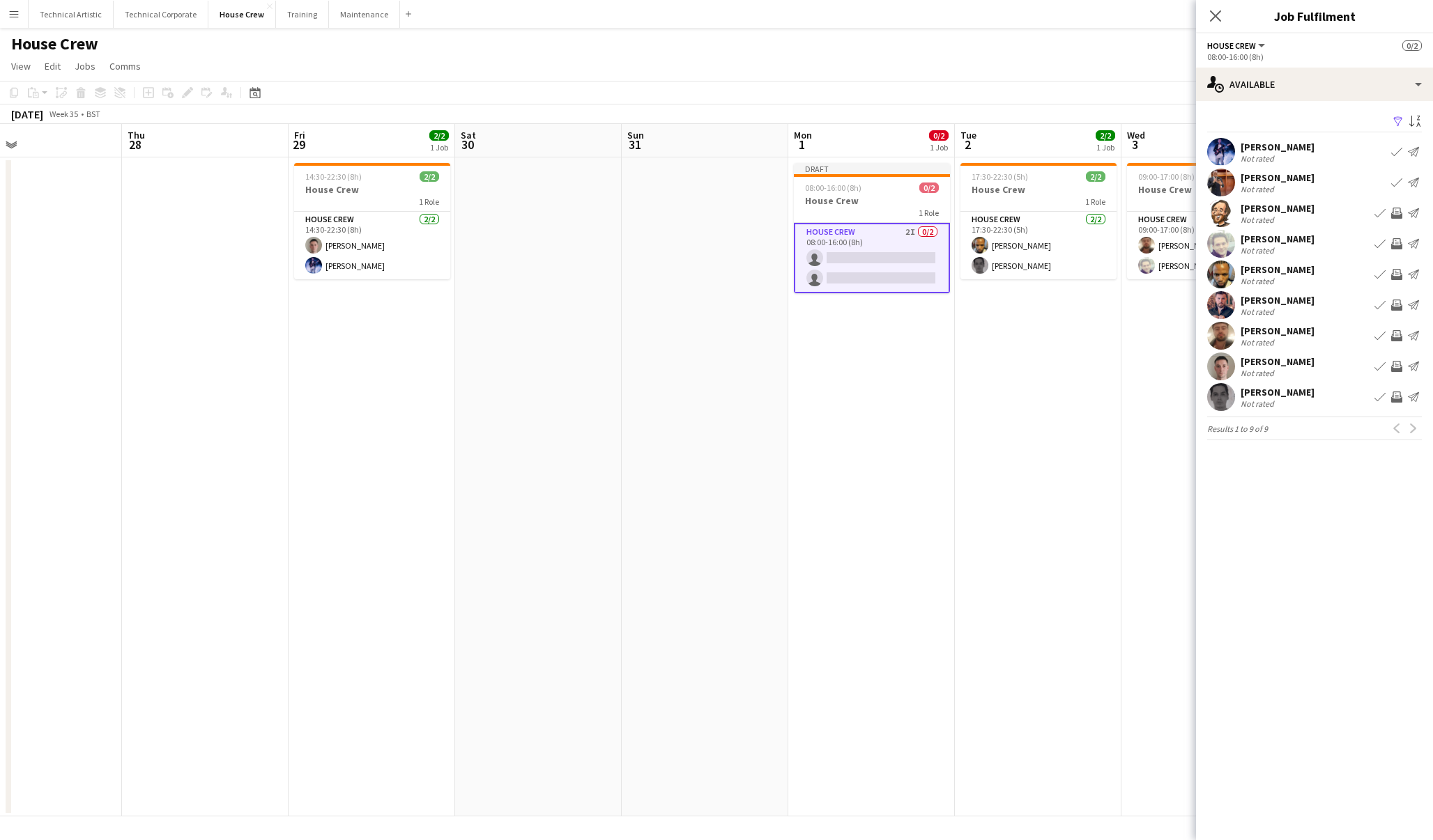
click at [1394, 243] on app-icon "Invite crew" at bounding box center [1397, 244] width 11 height 11
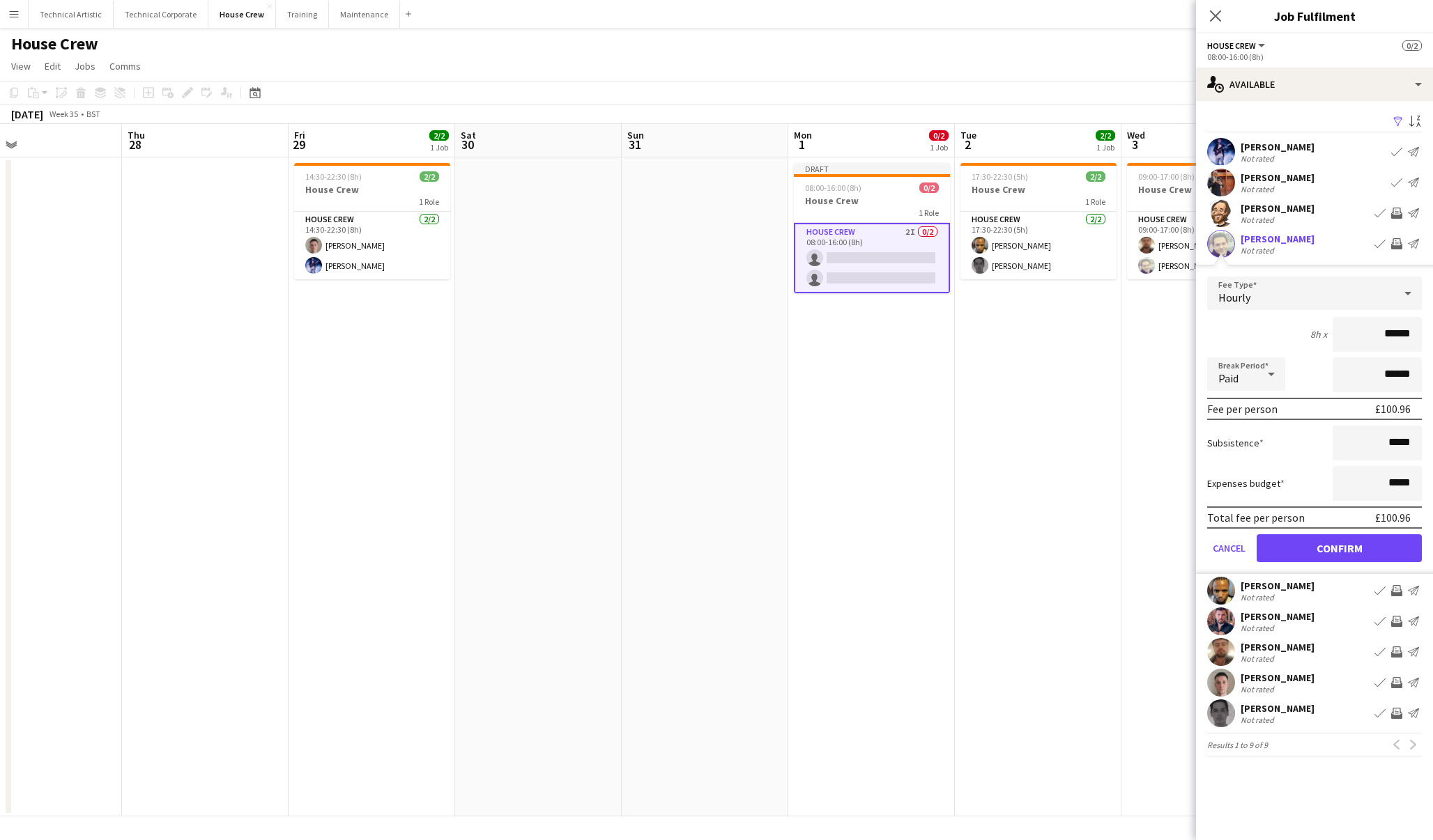
click at [1380, 546] on button "Confirm" at bounding box center [1339, 548] width 165 height 28
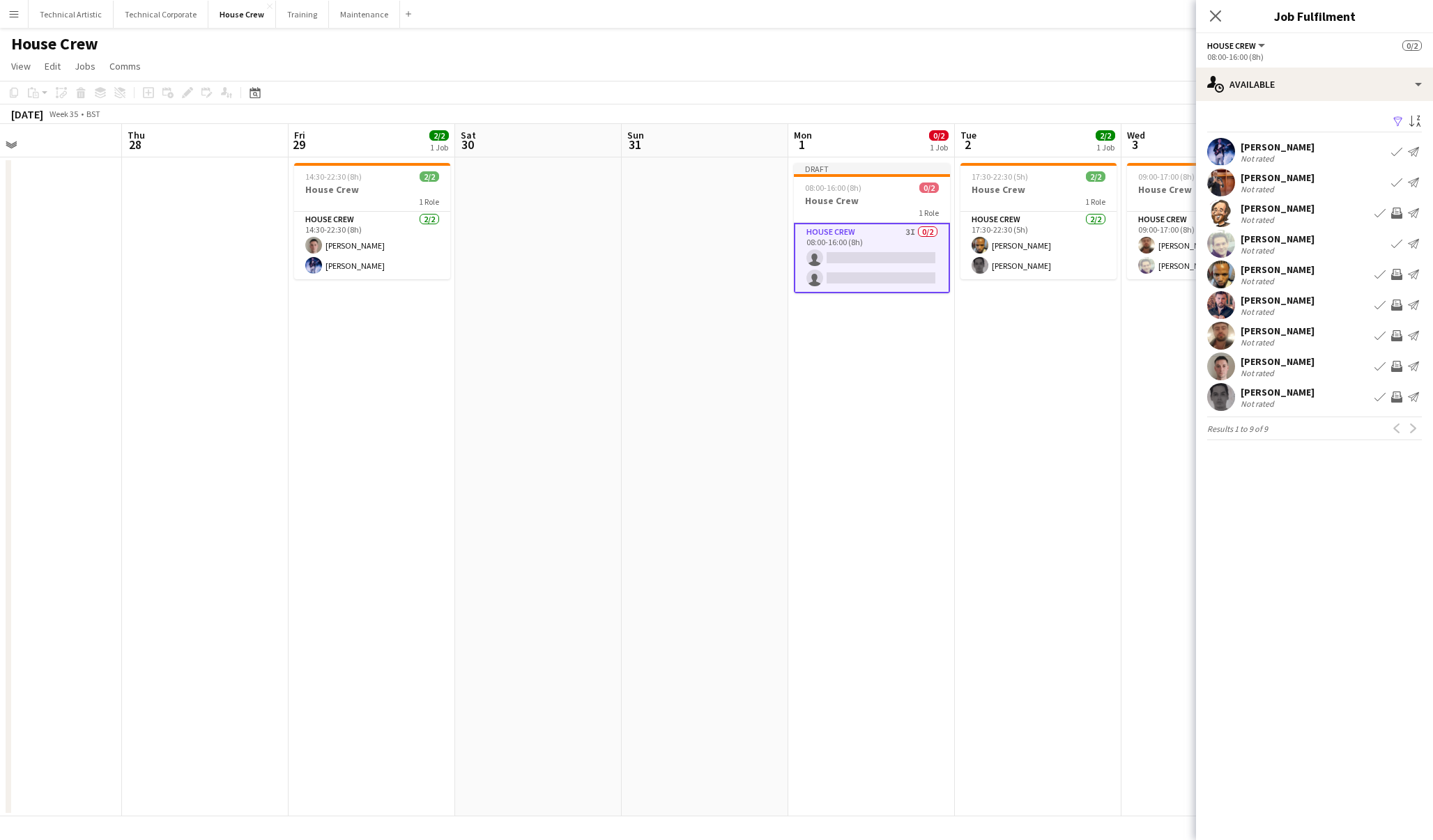
click at [1399, 304] on app-icon "Invite crew" at bounding box center [1397, 305] width 11 height 11
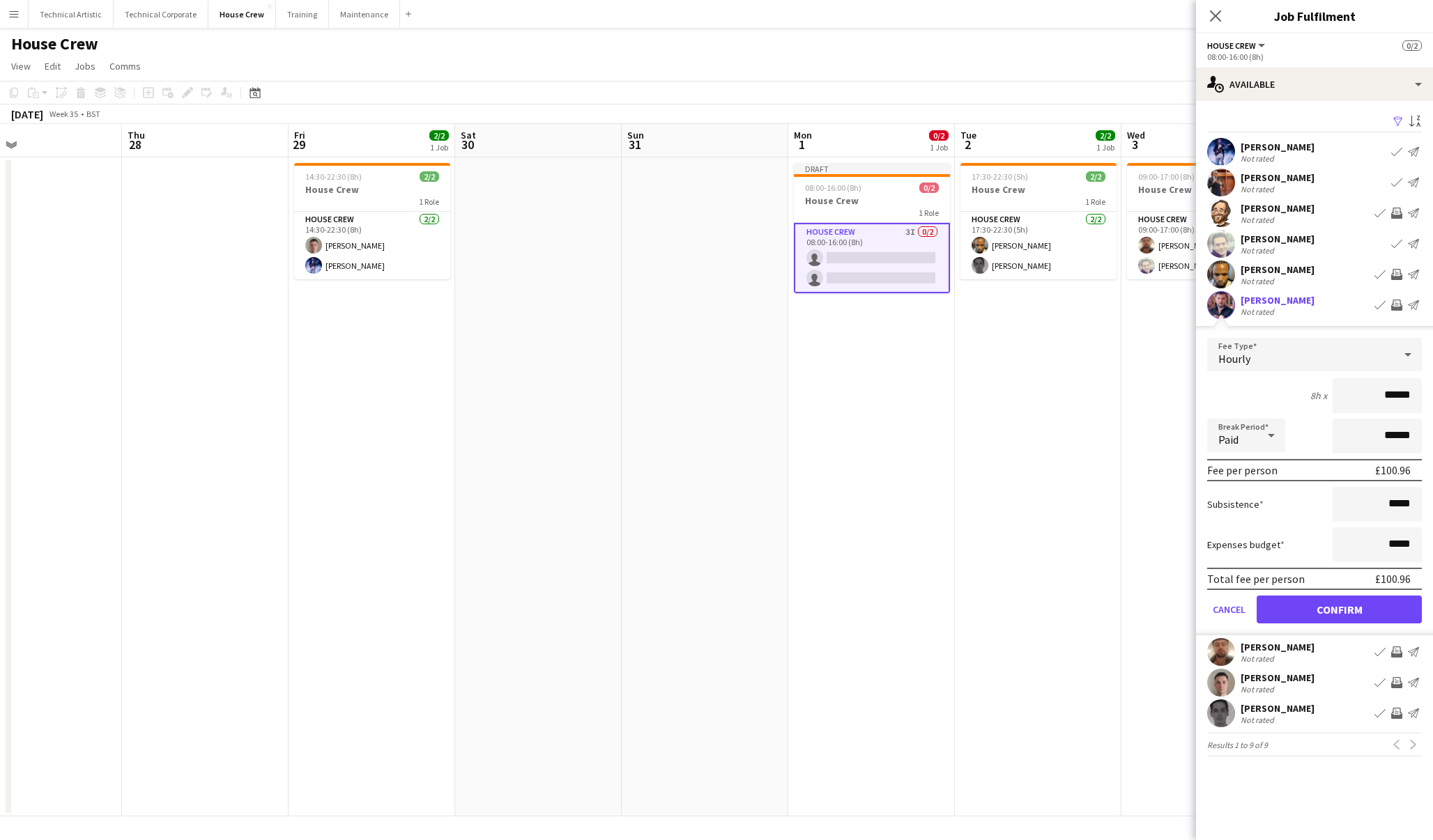
click at [1365, 614] on button "Confirm" at bounding box center [1339, 609] width 165 height 28
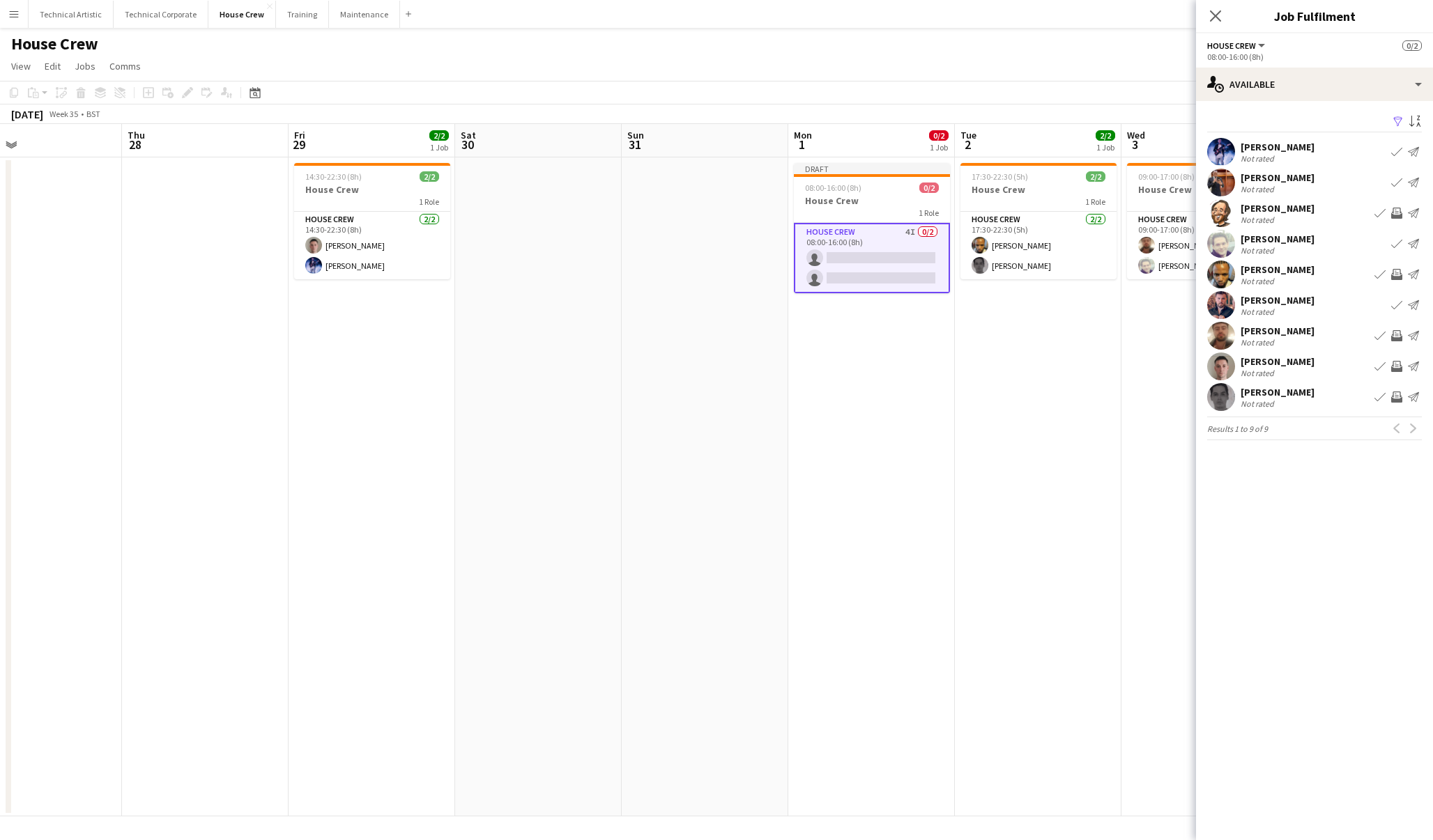
click at [1397, 395] on app-icon "Invite crew" at bounding box center [1397, 398] width 11 height 11
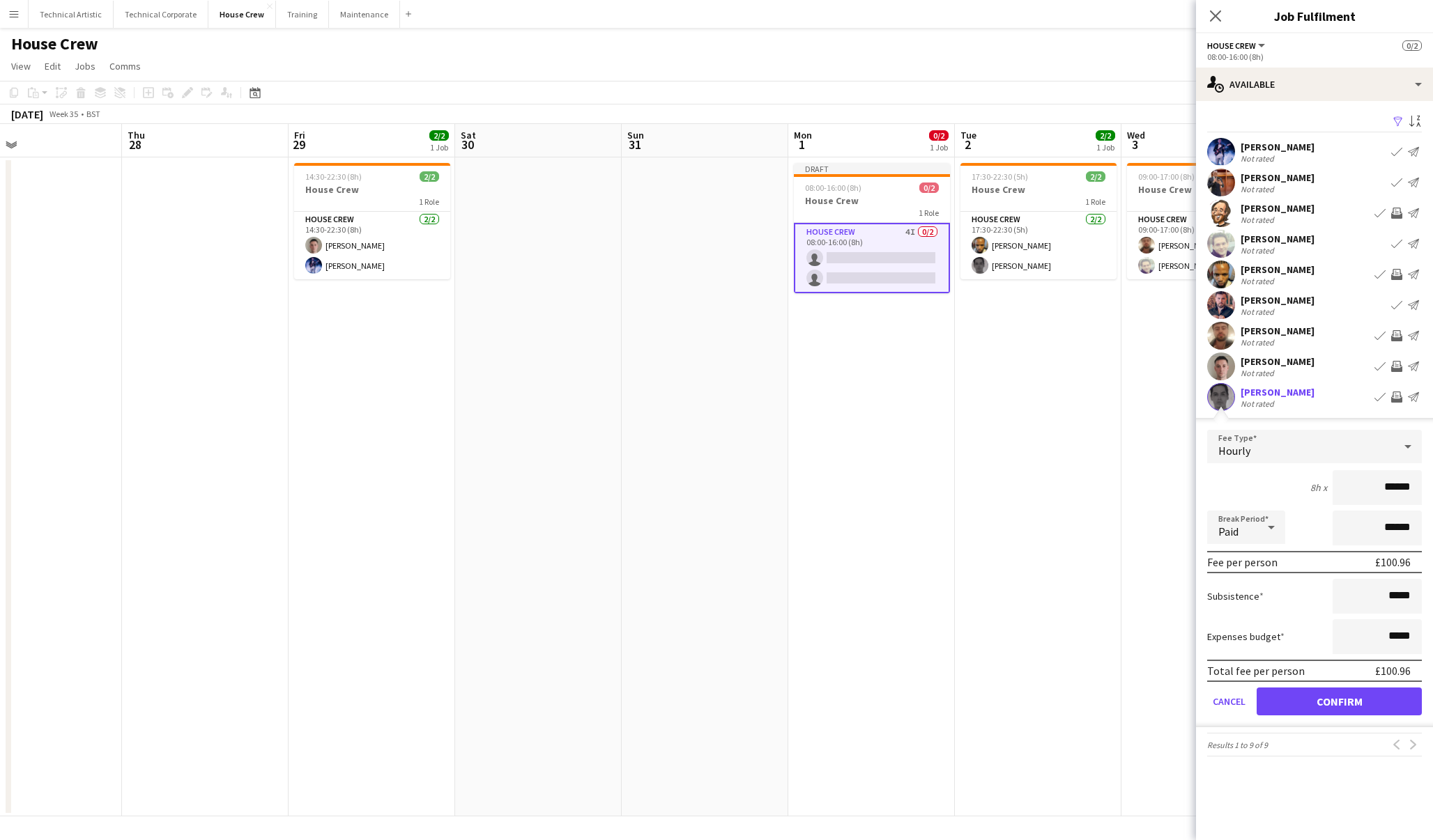
click at [1390, 698] on button "Confirm" at bounding box center [1339, 701] width 165 height 28
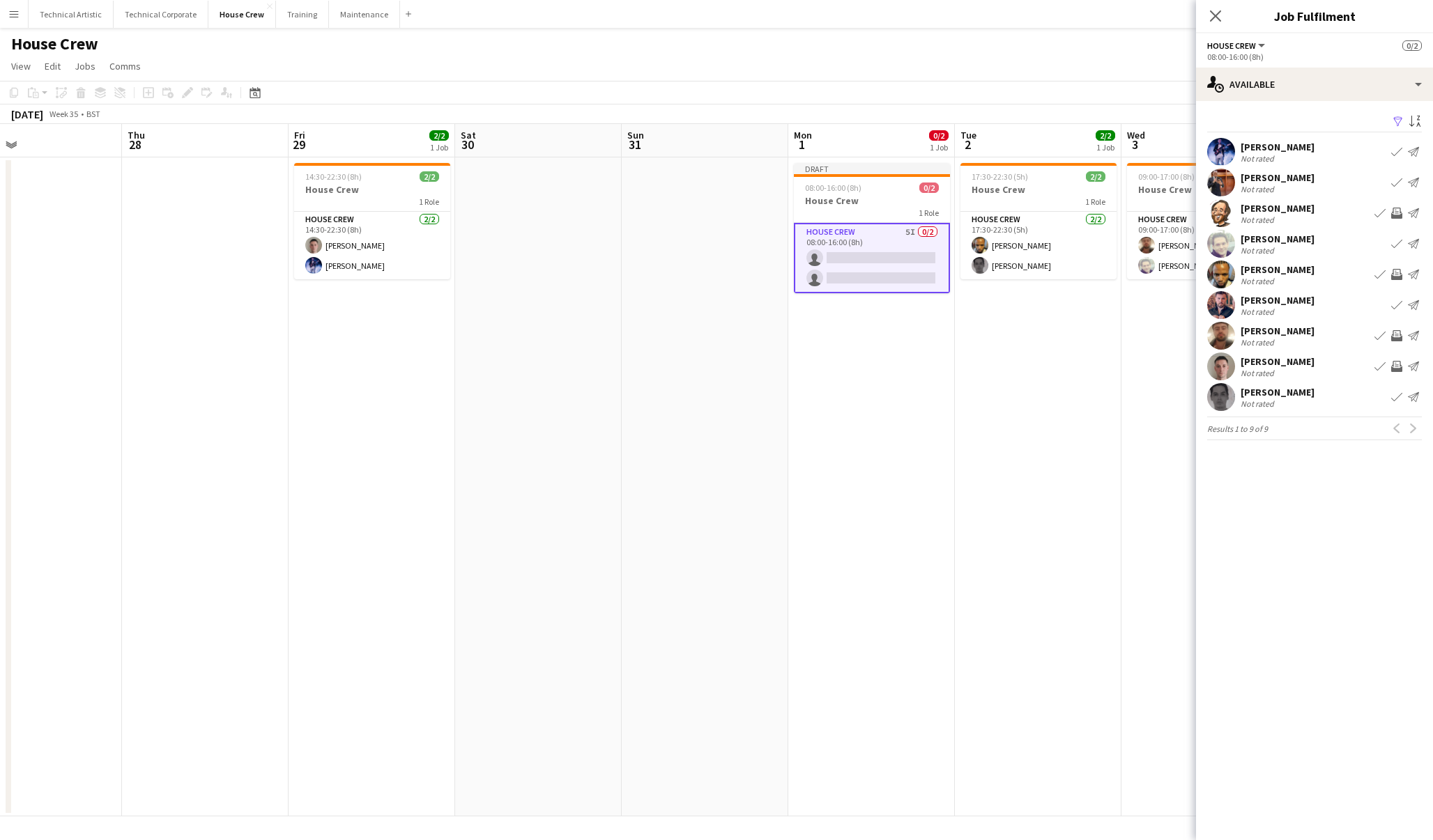
click at [914, 343] on app-date-cell "Draft 08:00-16:00 (8h) 0/2 House Crew 1 Role House Crew 5I 0/2 08:00-16:00 (8h)…" at bounding box center [871, 487] width 167 height 659
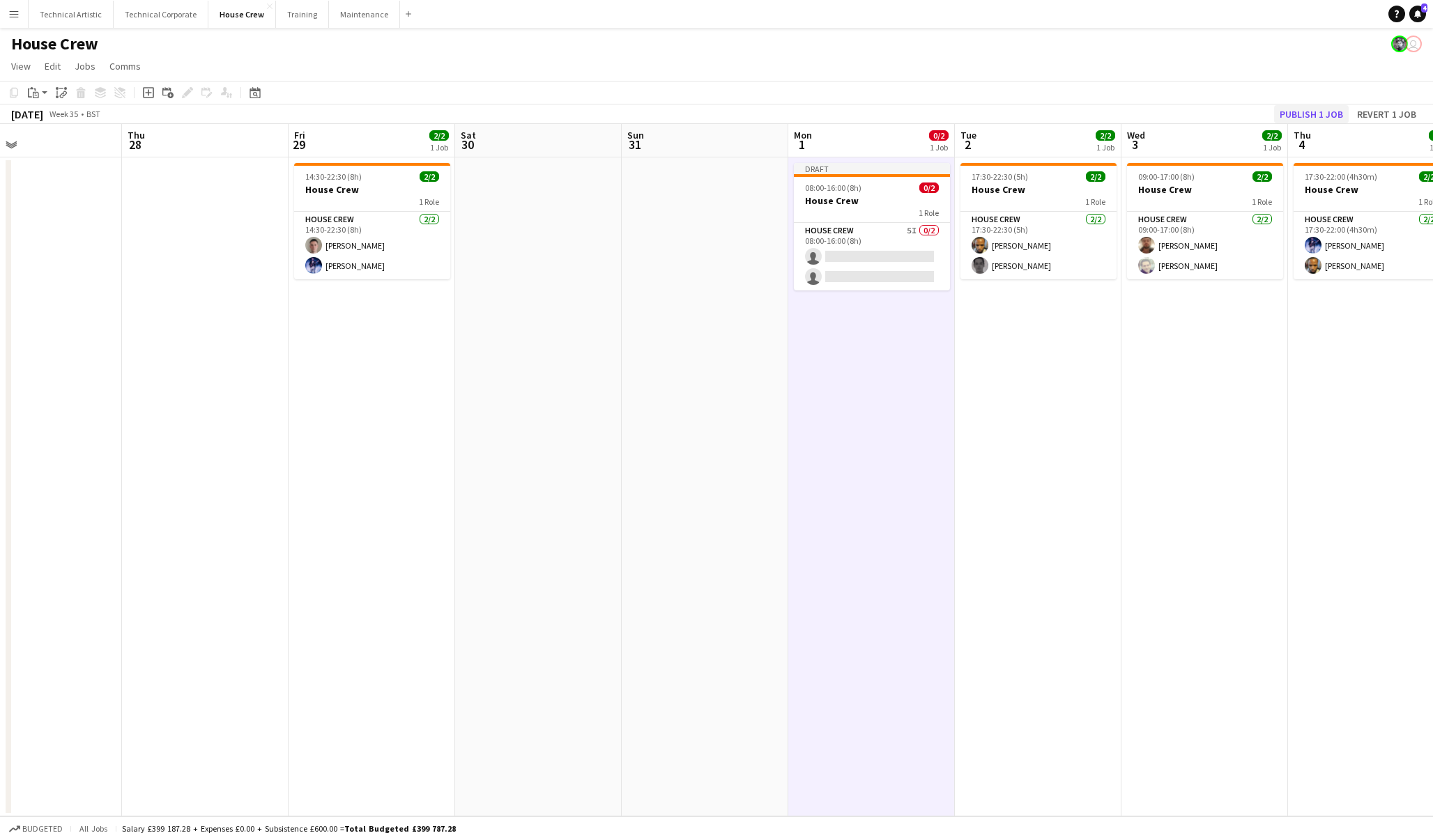
click at [1305, 118] on button "Publish 1 job" at bounding box center [1311, 114] width 75 height 18
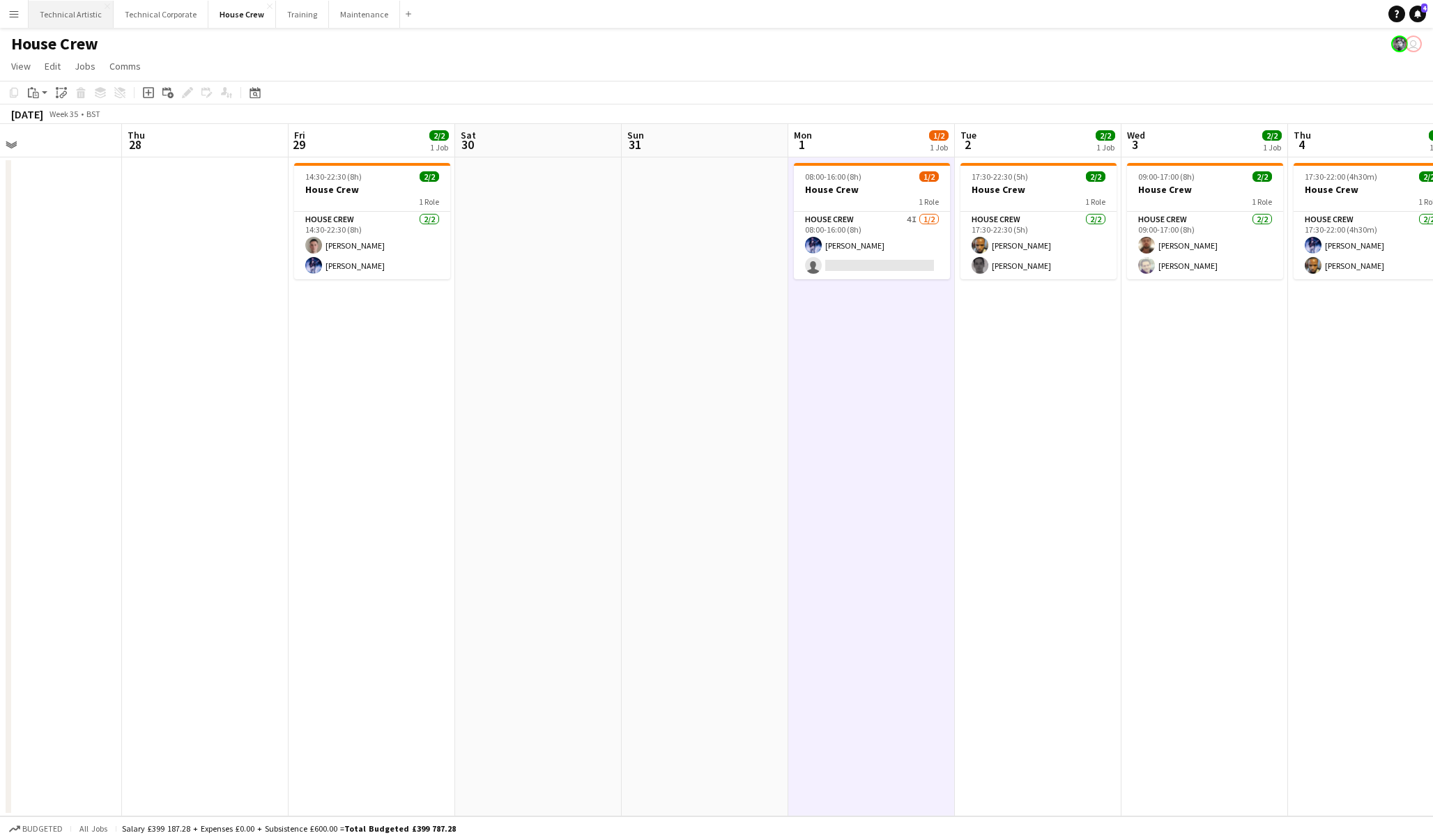
click at [76, 18] on button "Technical Artistic Close" at bounding box center [71, 14] width 85 height 27
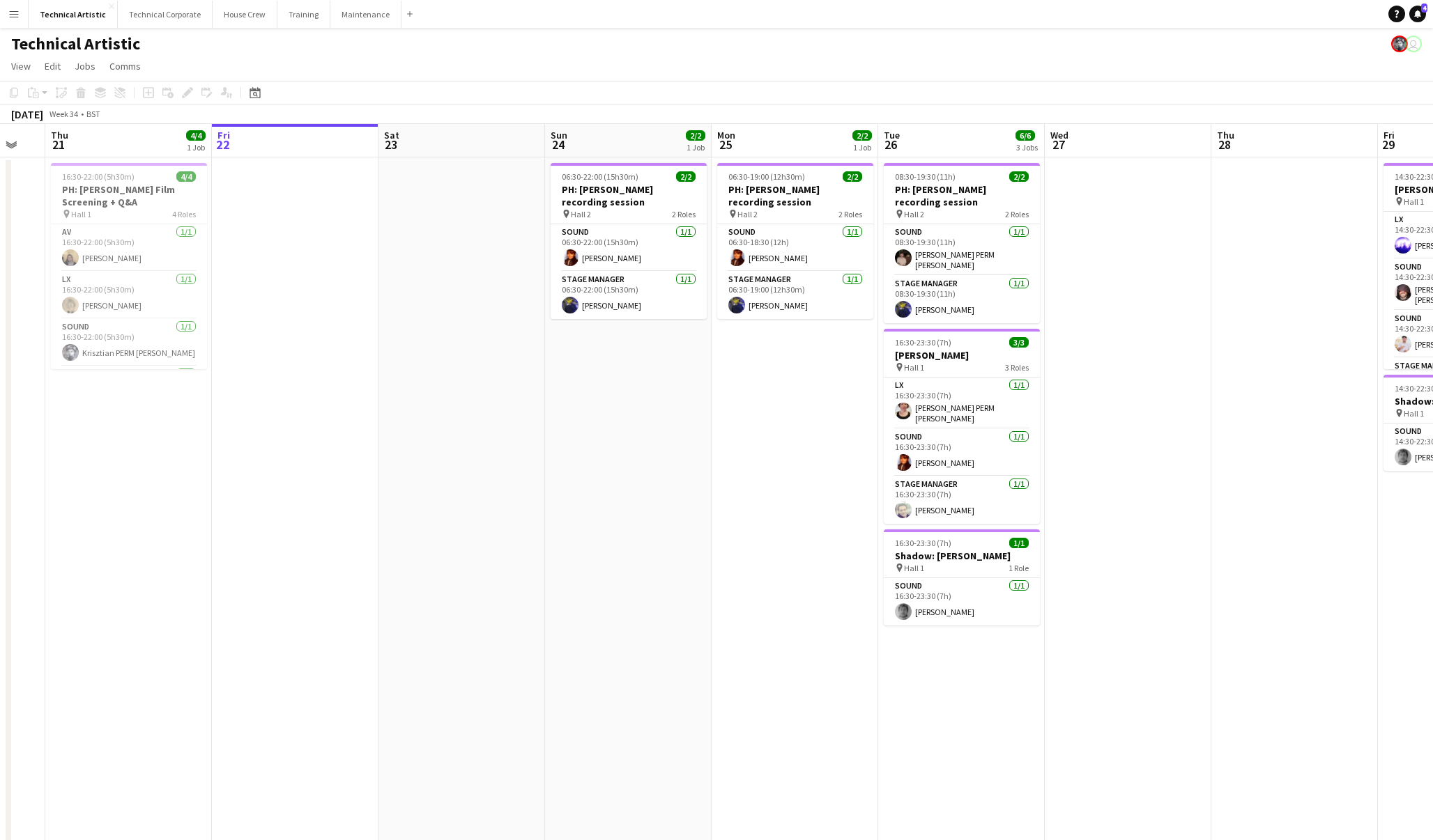
scroll to position [0, 394]
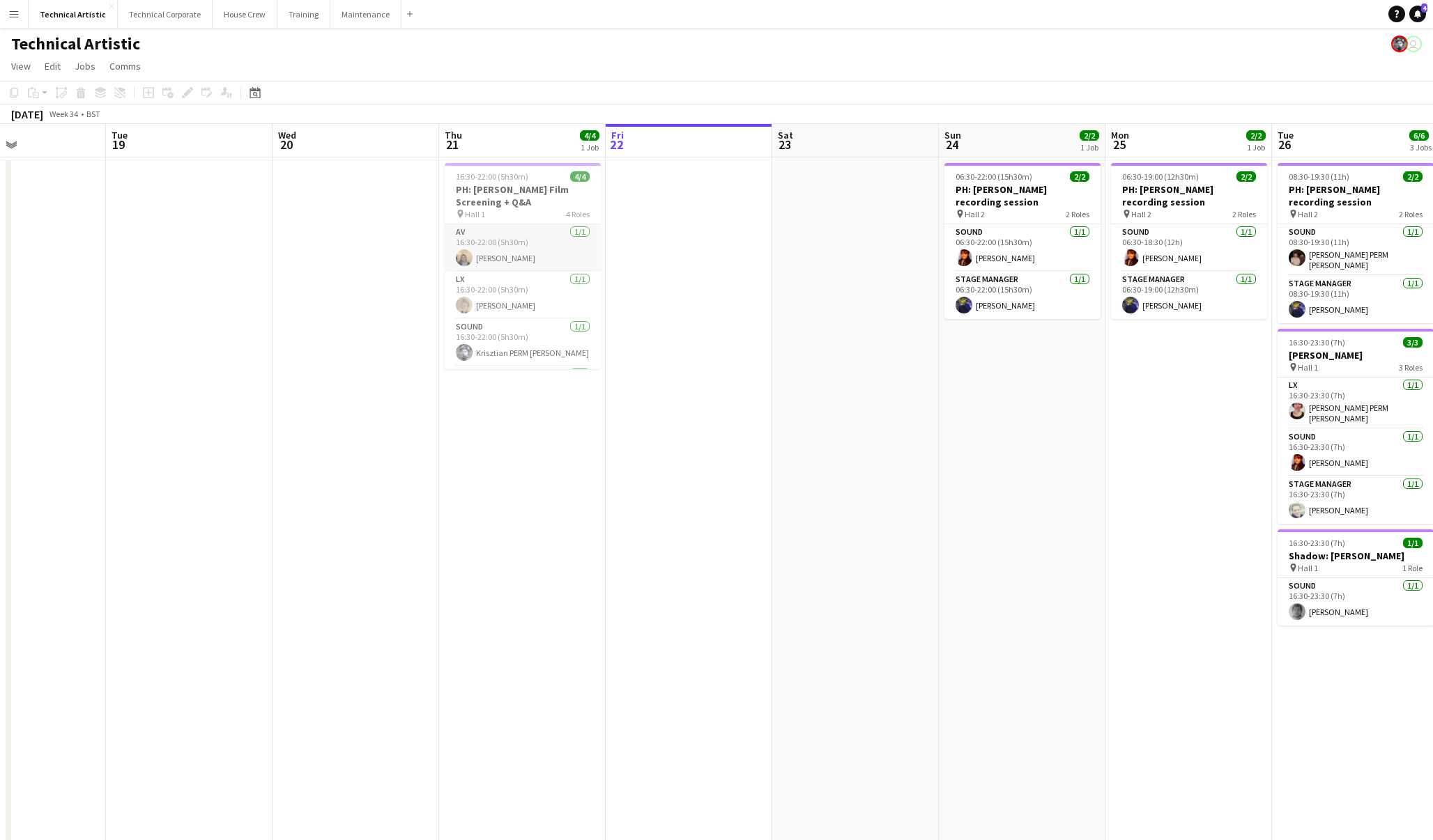
click at [493, 261] on app-card-role "AV [DATE] 16:30-22:00 (5h30m) [PERSON_NAME]" at bounding box center [522, 248] width 156 height 47
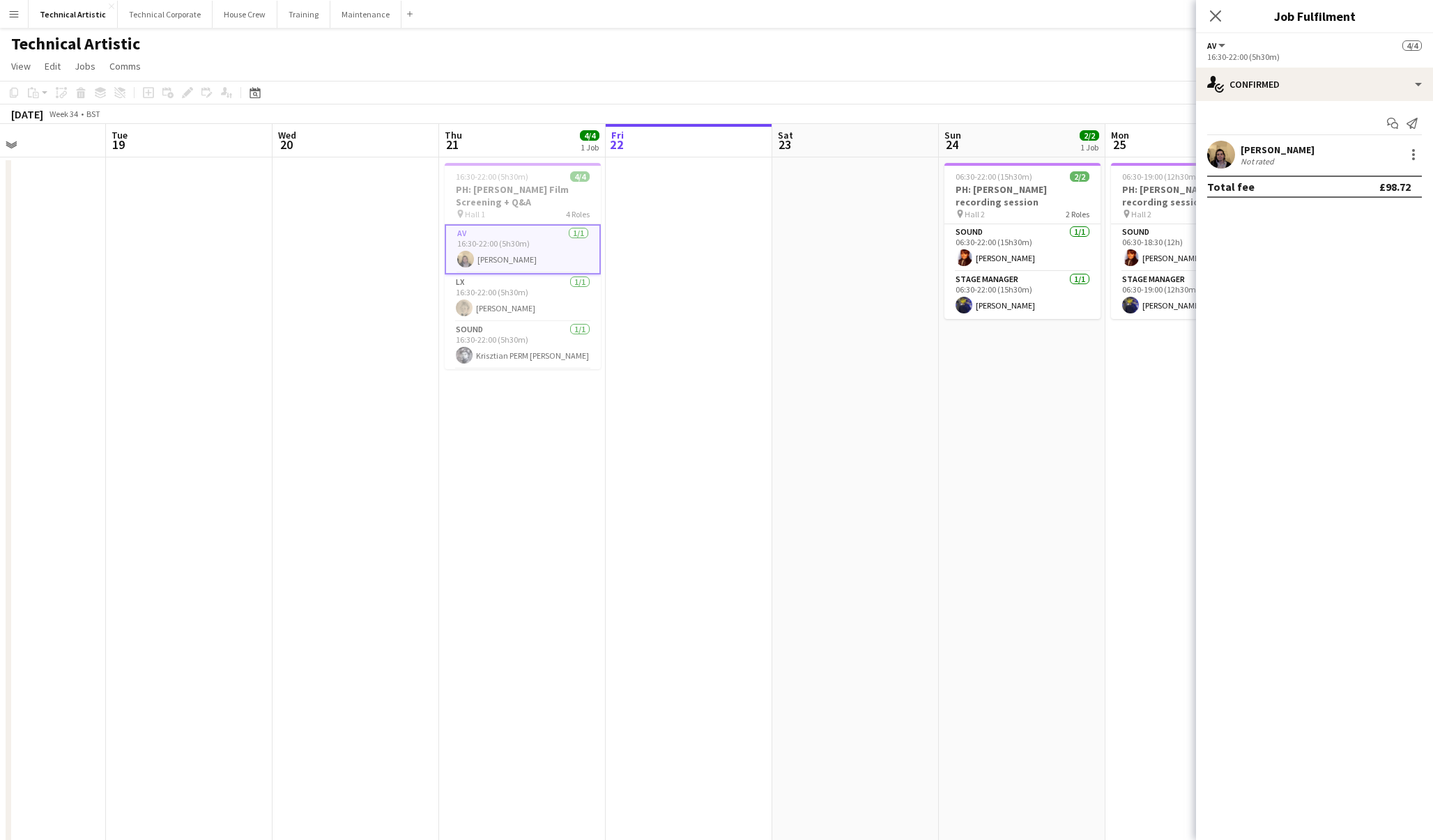
click at [1222, 151] on app-user-avatar at bounding box center [1221, 155] width 28 height 28
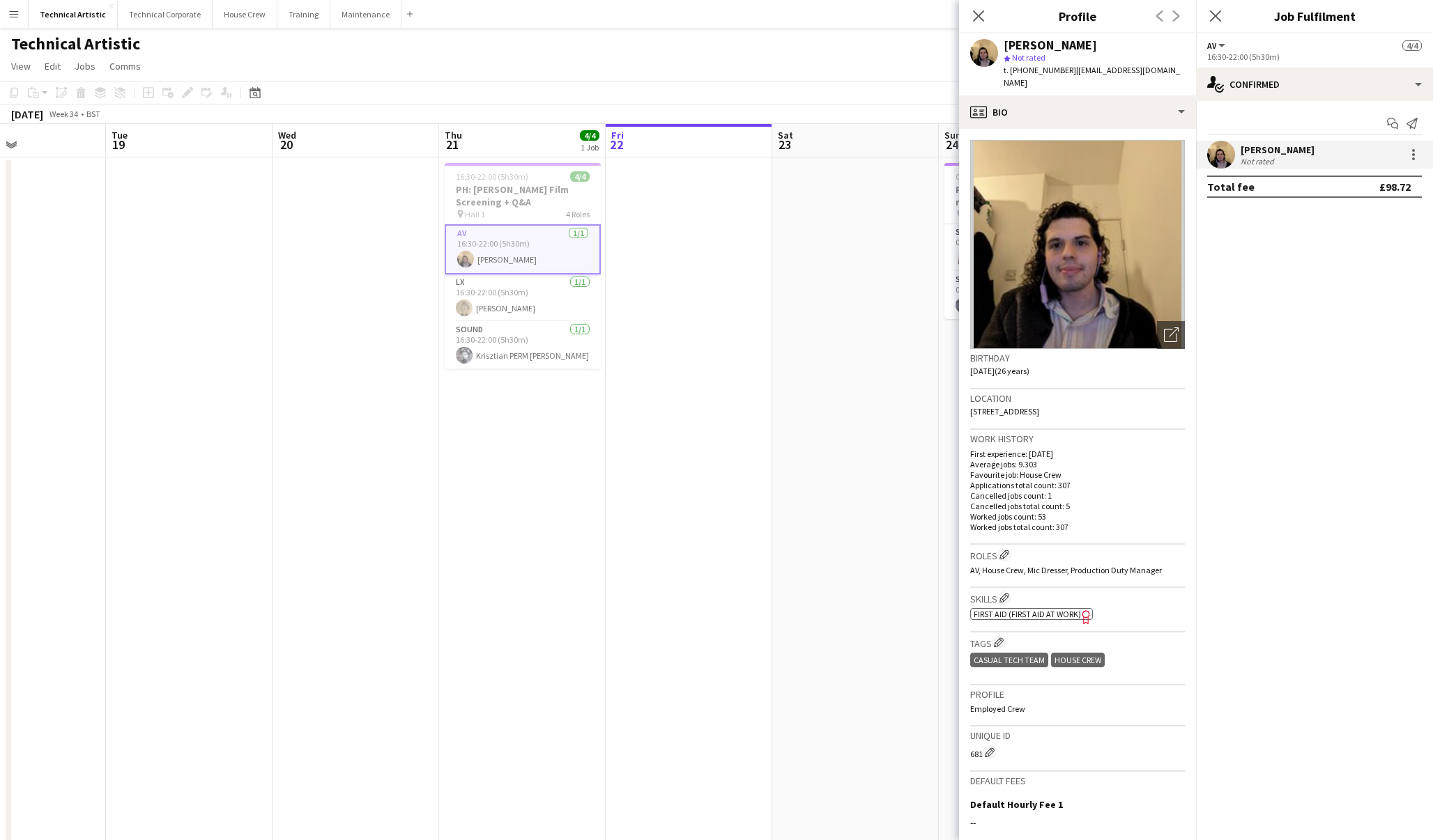
drag, startPoint x: 1070, startPoint y: 71, endPoint x: 1172, endPoint y: 68, distance: 102.0
click at [1172, 68] on div "[PERSON_NAME] star Not rated t. [PHONE_NUMBER] | [EMAIL_ADDRESS][DOMAIN_NAME]" at bounding box center [1077, 64] width 237 height 62
copy span "[EMAIL_ADDRESS][DOMAIN_NAME]"
click at [626, 452] on app-date-cell at bounding box center [689, 579] width 167 height 844
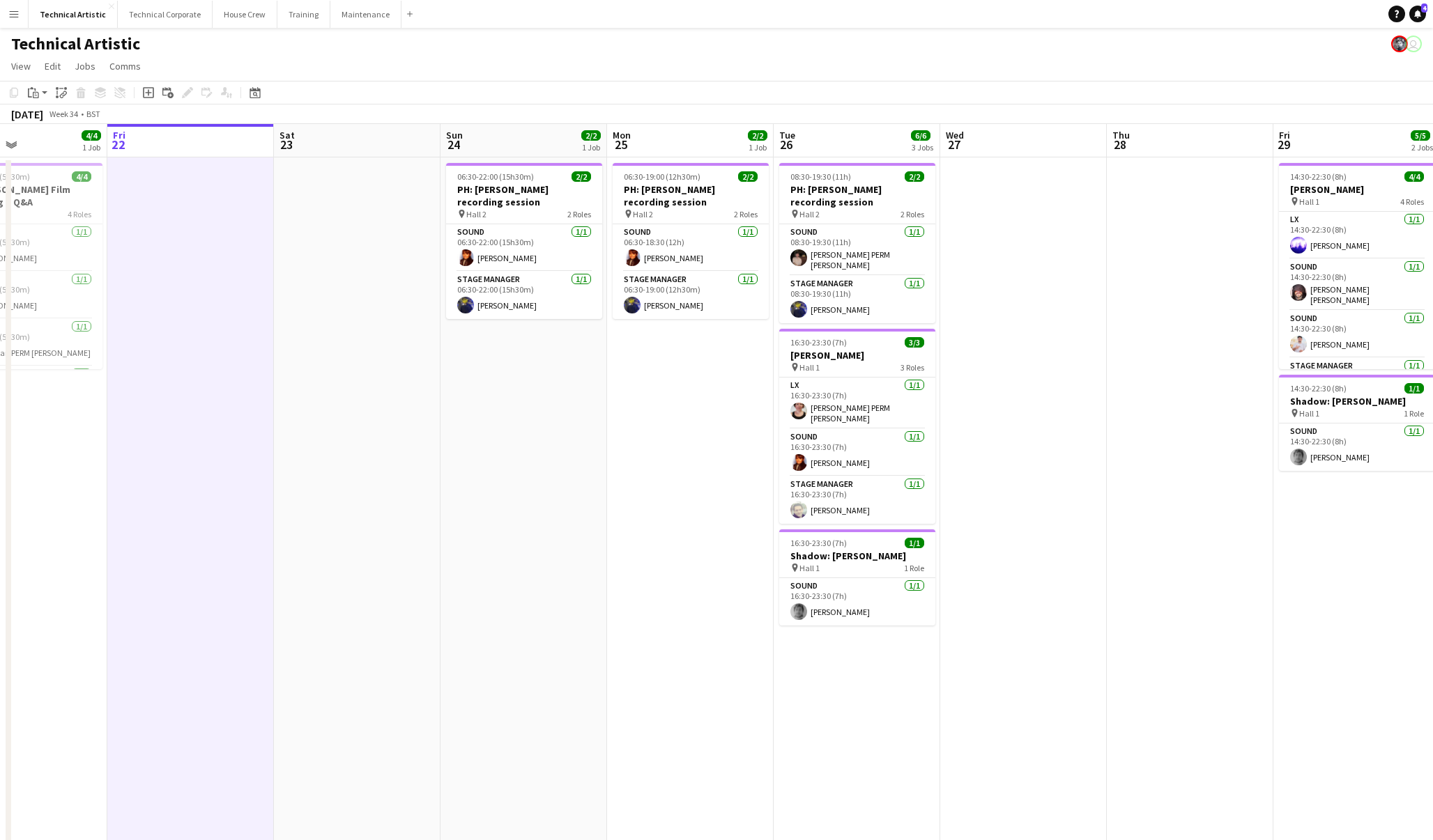
scroll to position [0, 495]
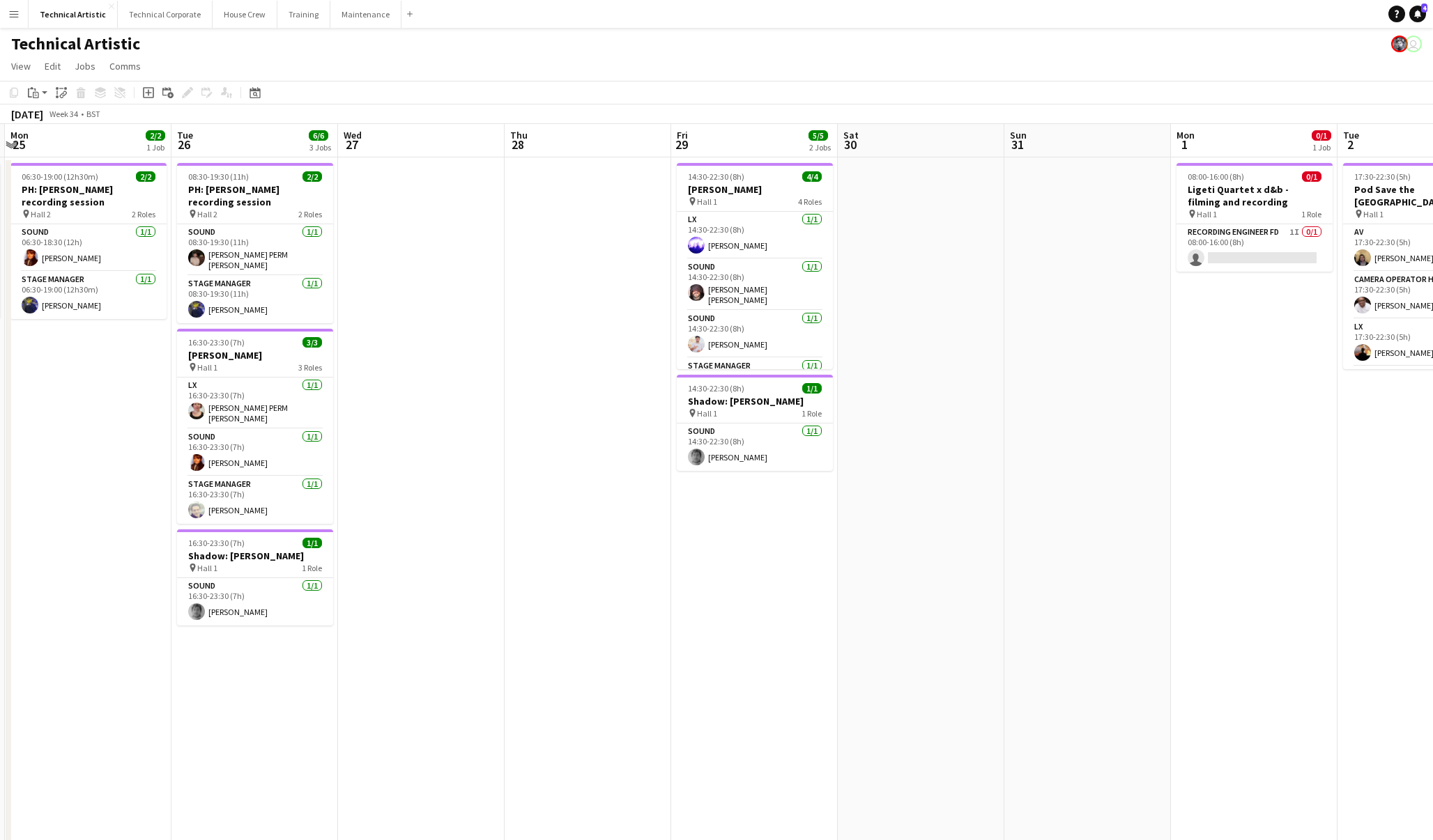
click at [750, 509] on app-date-cell "14:30-22:30 (8h) 4/4 [PERSON_NAME] pin Hall 1 4 Roles LX [DATE] 14:30-22:30 (8h…" at bounding box center [755, 579] width 167 height 844
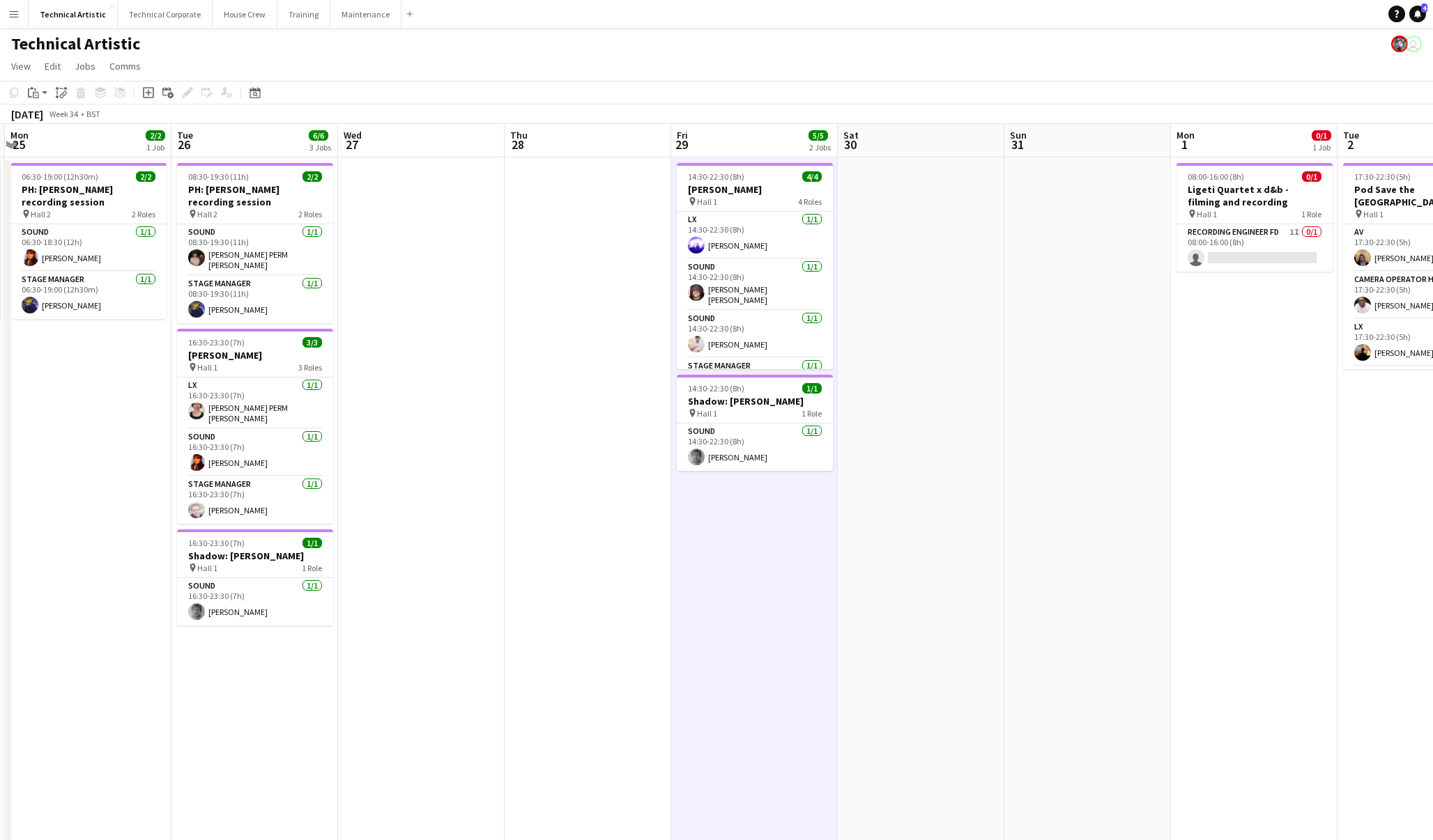
click at [745, 133] on app-board-header-date "Fri 29 5/5 2 Jobs" at bounding box center [755, 140] width 167 height 33
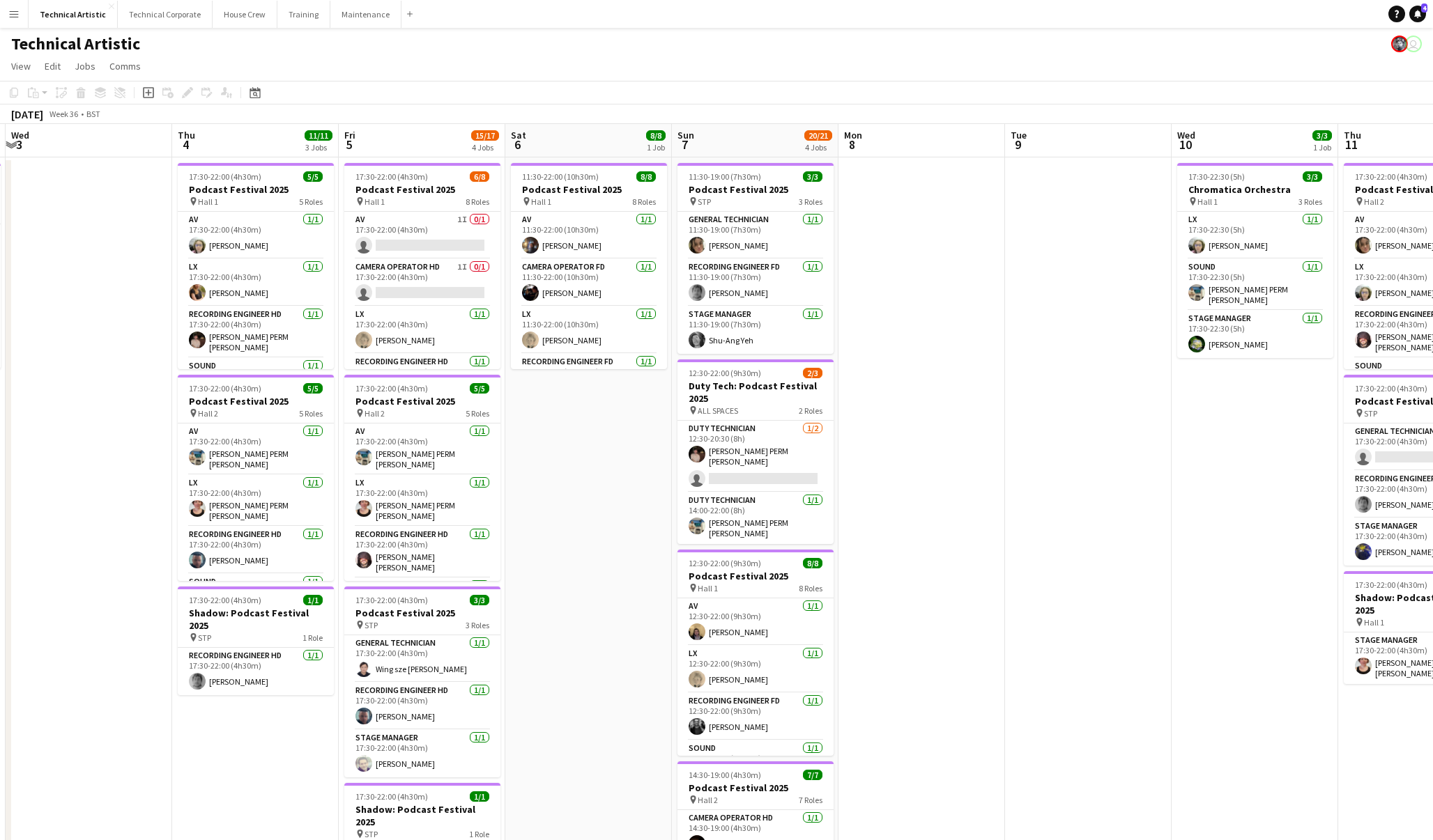
scroll to position [0, 316]
